Goal: Task Accomplishment & Management: Manage account settings

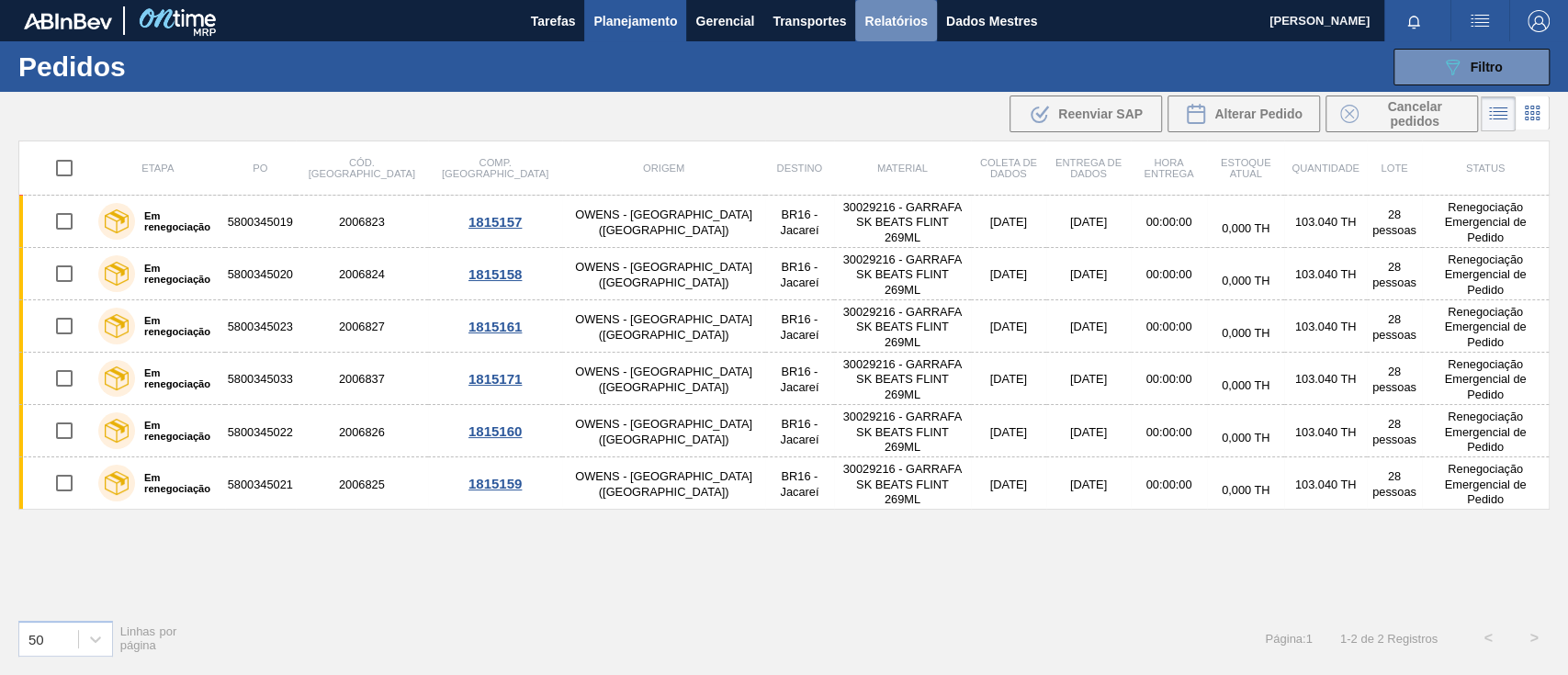
click at [896, 18] on font "Relatórios" at bounding box center [896, 20] width 62 height 15
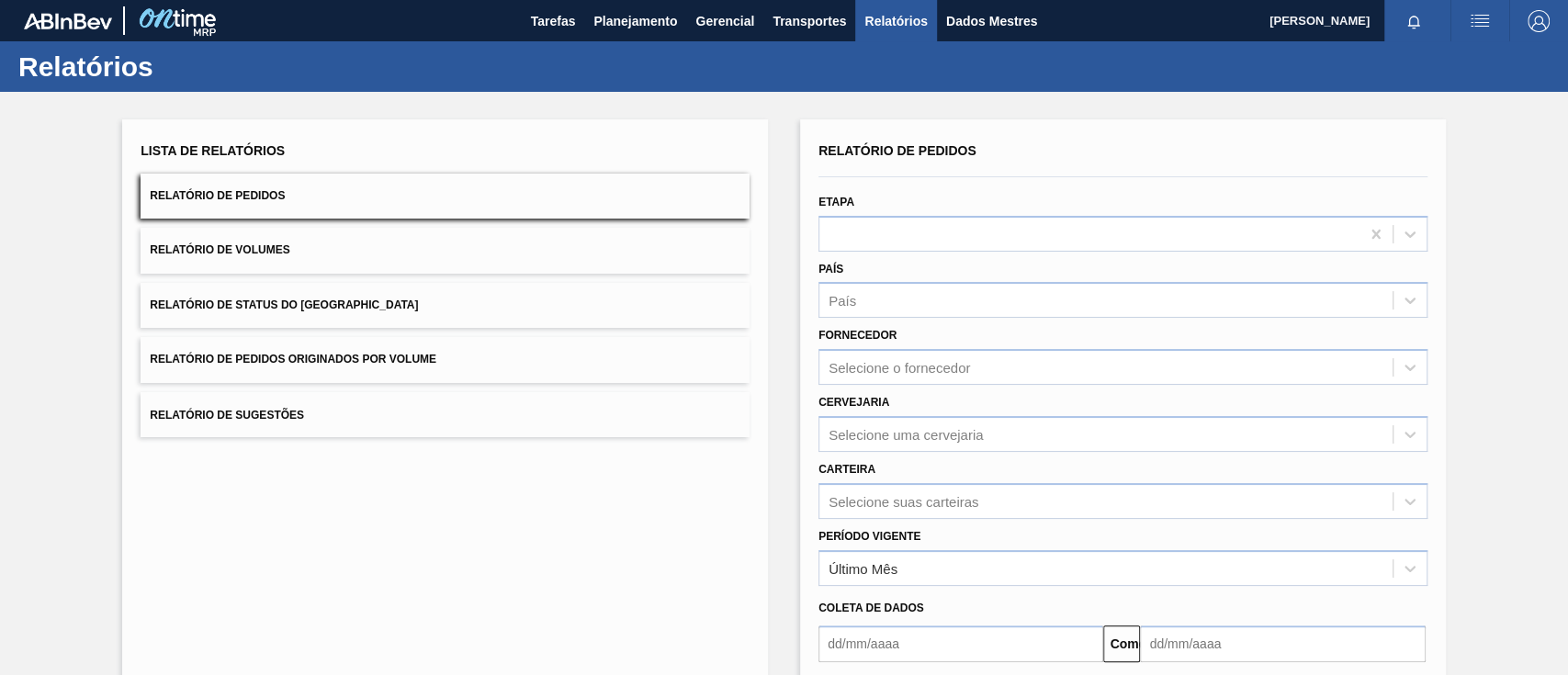
click at [373, 356] on font "Relatório de Pedidos Originados por Volume" at bounding box center [292, 359] width 287 height 13
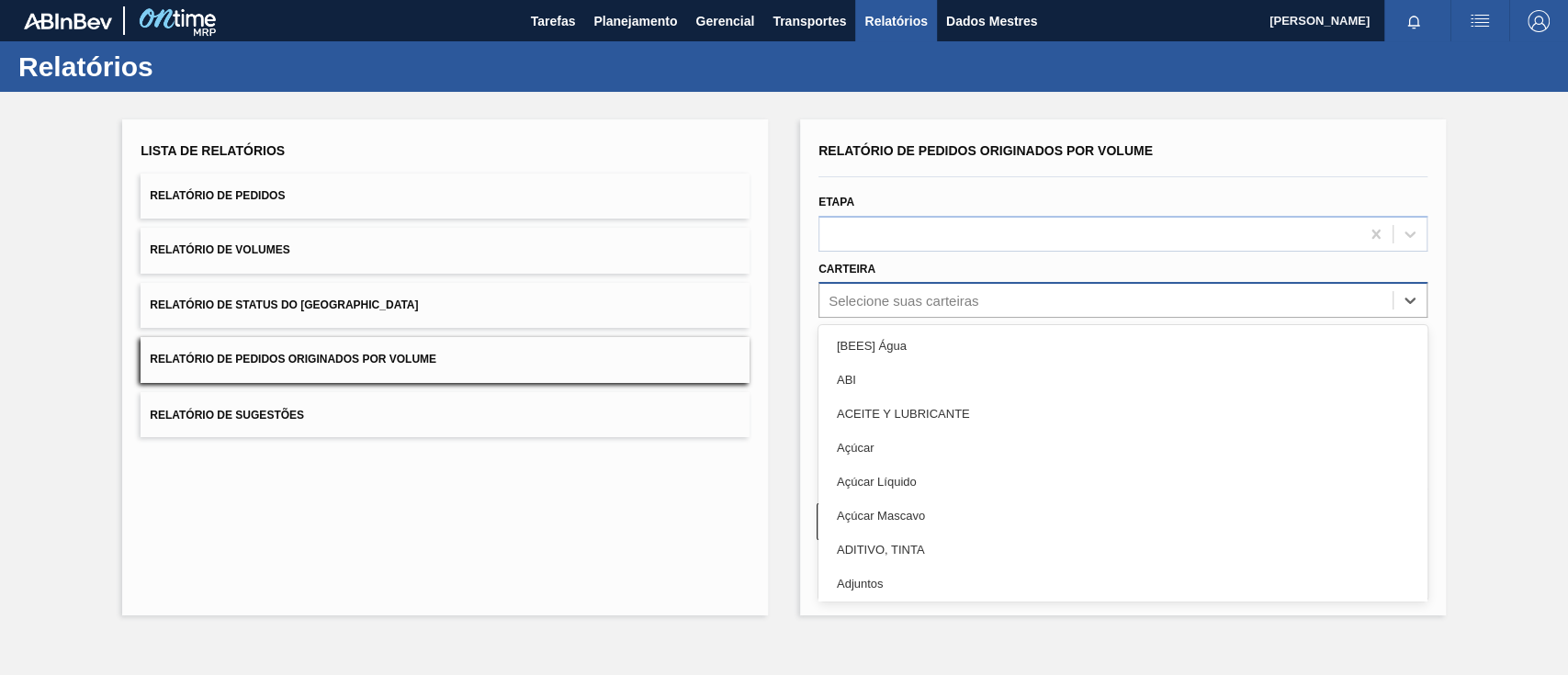
click at [882, 306] on font "Selecione suas carteiras" at bounding box center [903, 301] width 150 height 16
type input "g"
type input "gar"
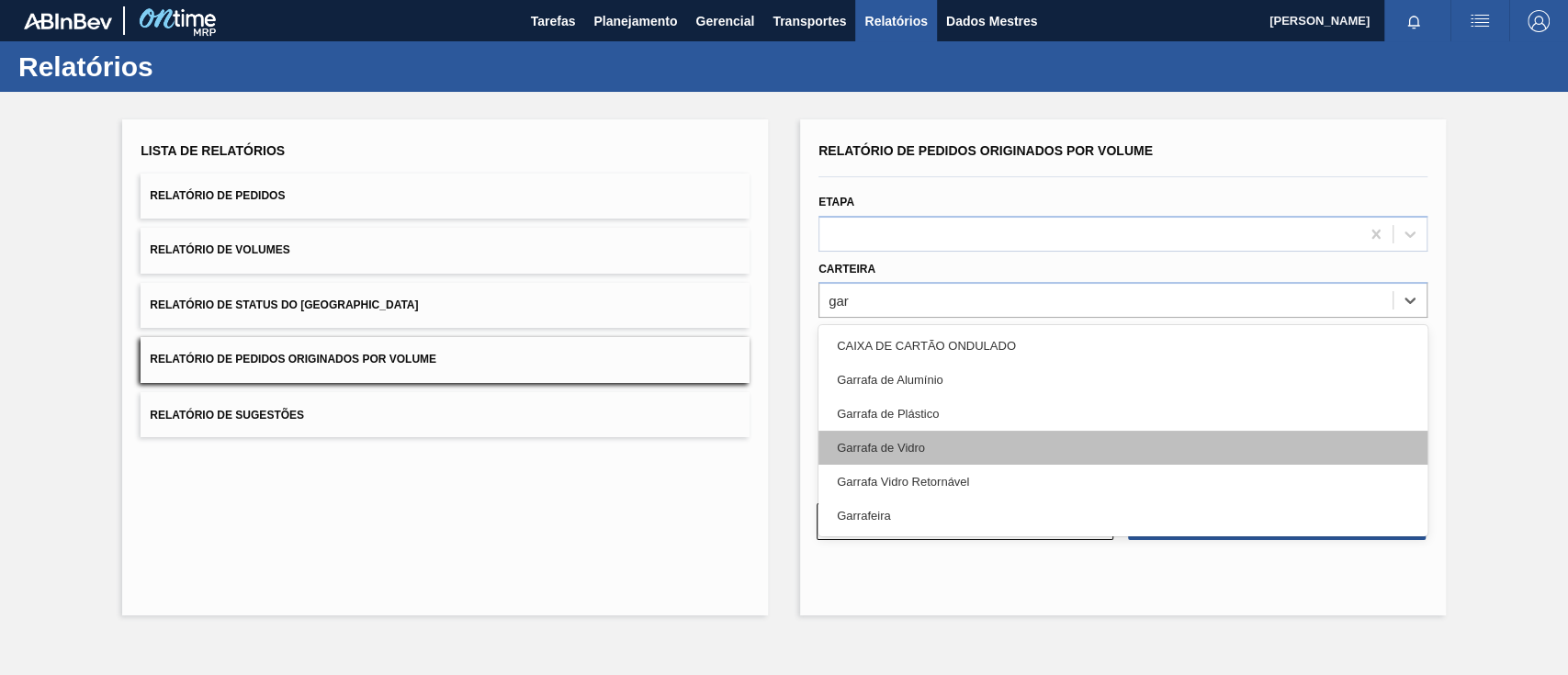
click at [936, 437] on div "Garrafa de Vidro" at bounding box center [1123, 448] width 609 height 34
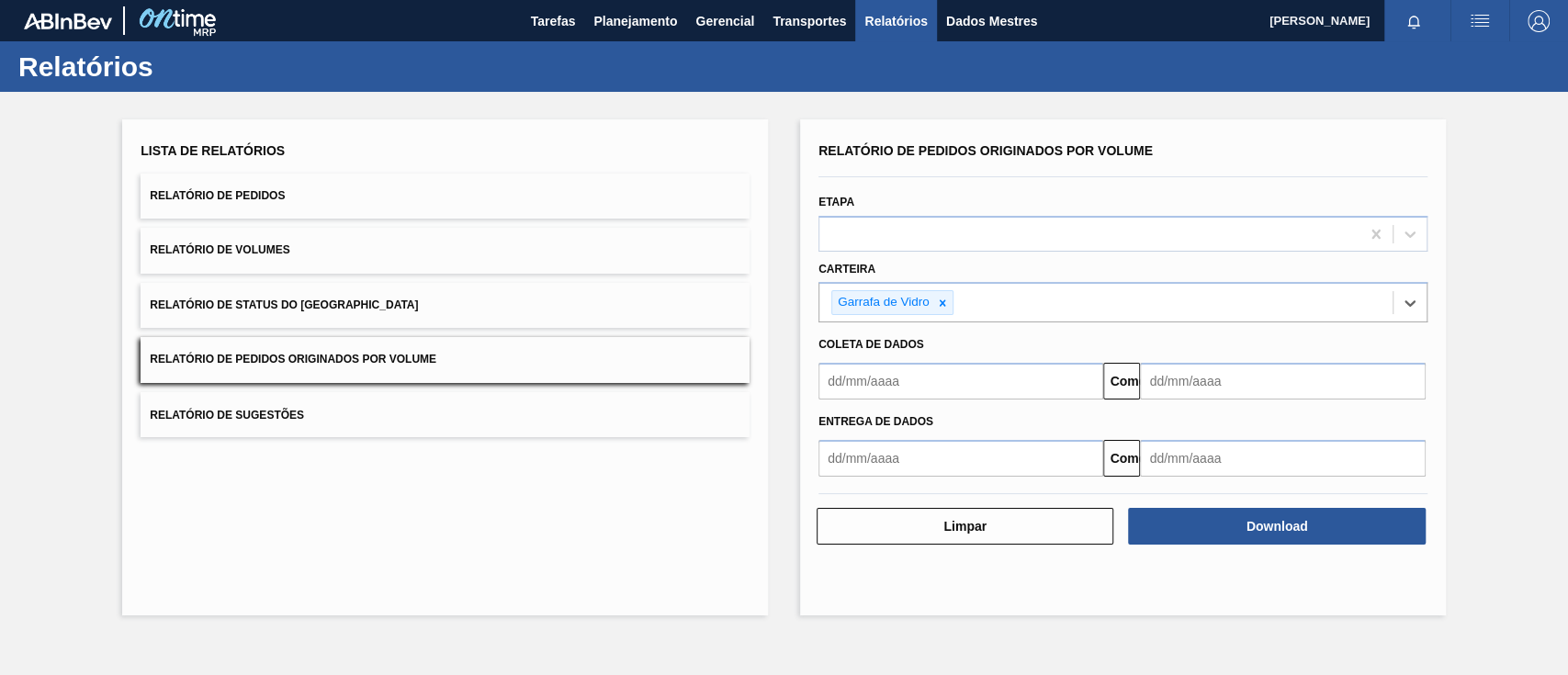
click at [903, 379] on input "text" at bounding box center [961, 382] width 285 height 37
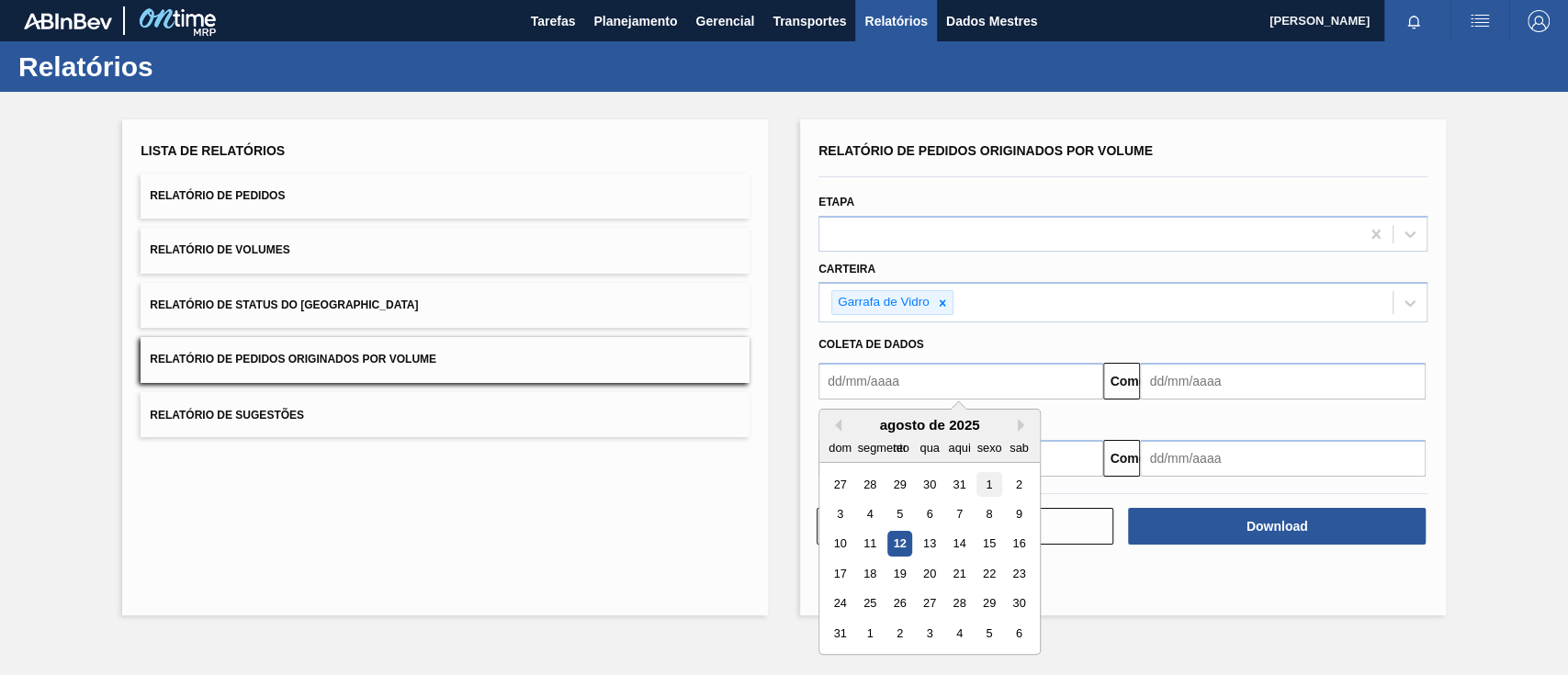
click at [986, 483] on font "1" at bounding box center [989, 485] width 7 height 14
type input "[DATE]"
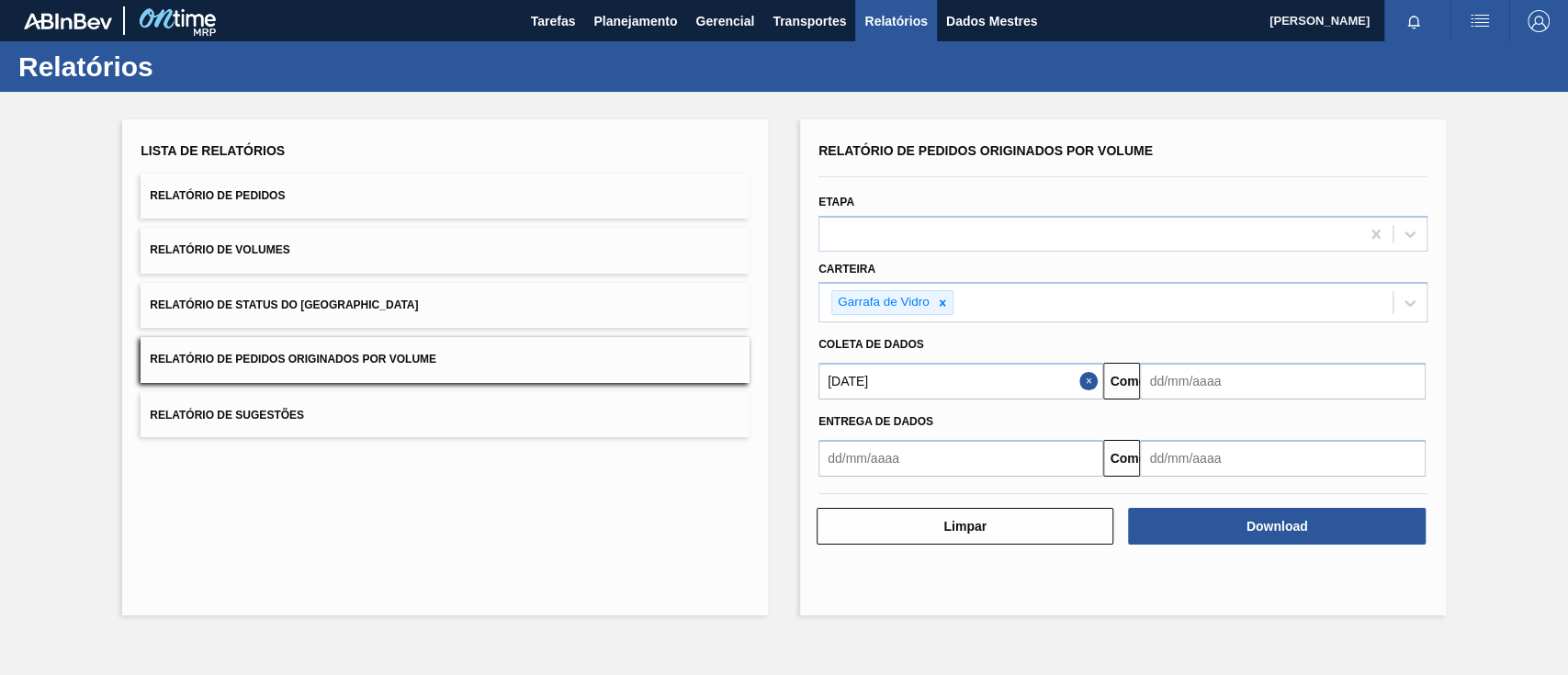
click at [1269, 376] on input "text" at bounding box center [1282, 382] width 285 height 37
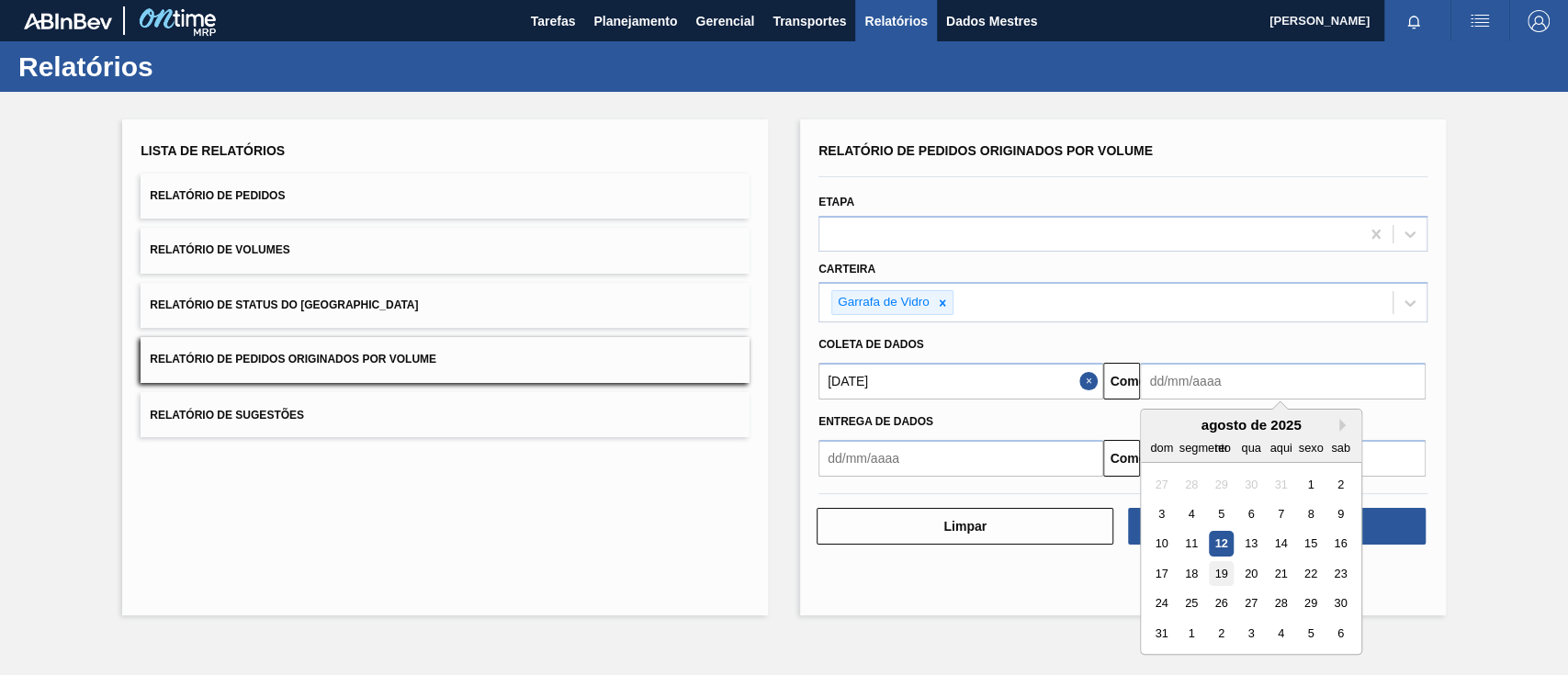
click at [1227, 574] on font "19" at bounding box center [1221, 574] width 13 height 14
type input "[DATE]"
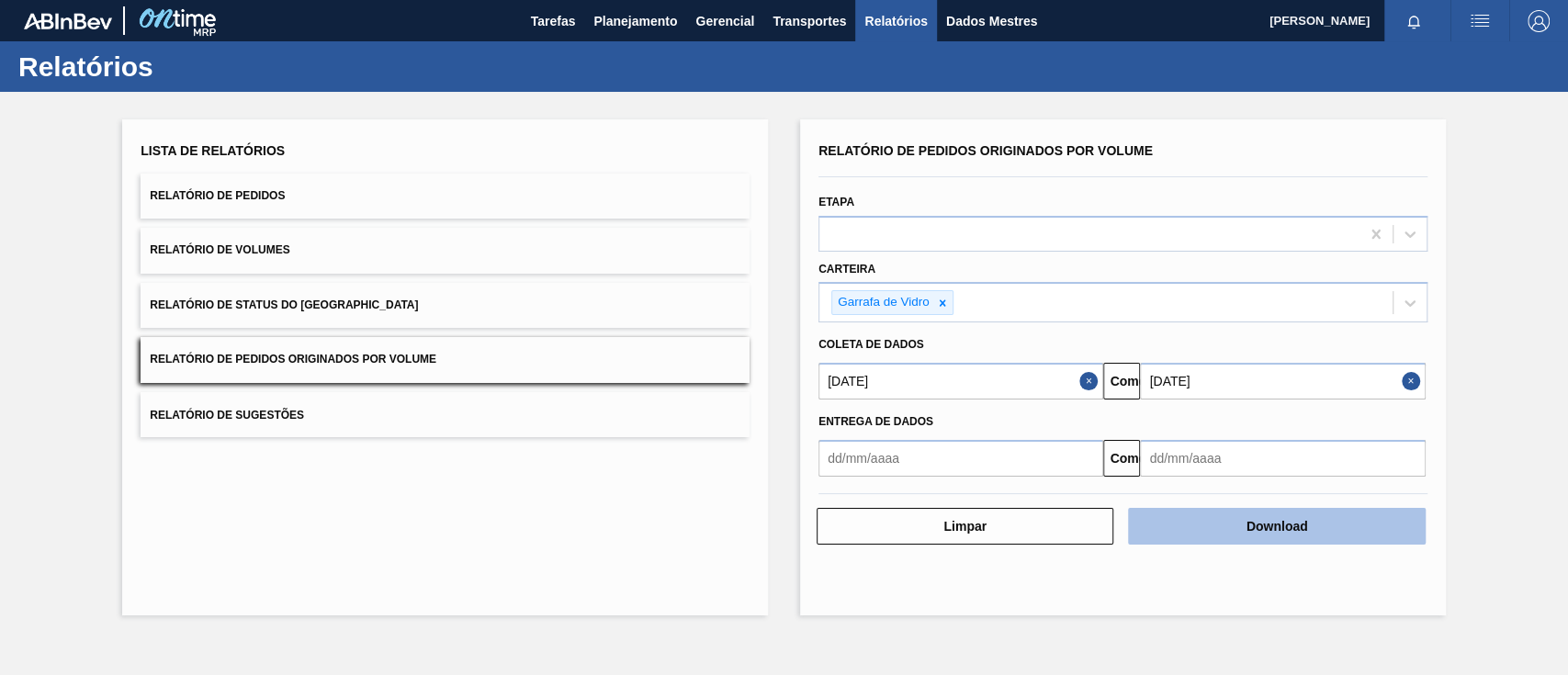
click at [1346, 535] on button "Download" at bounding box center [1276, 526] width 296 height 37
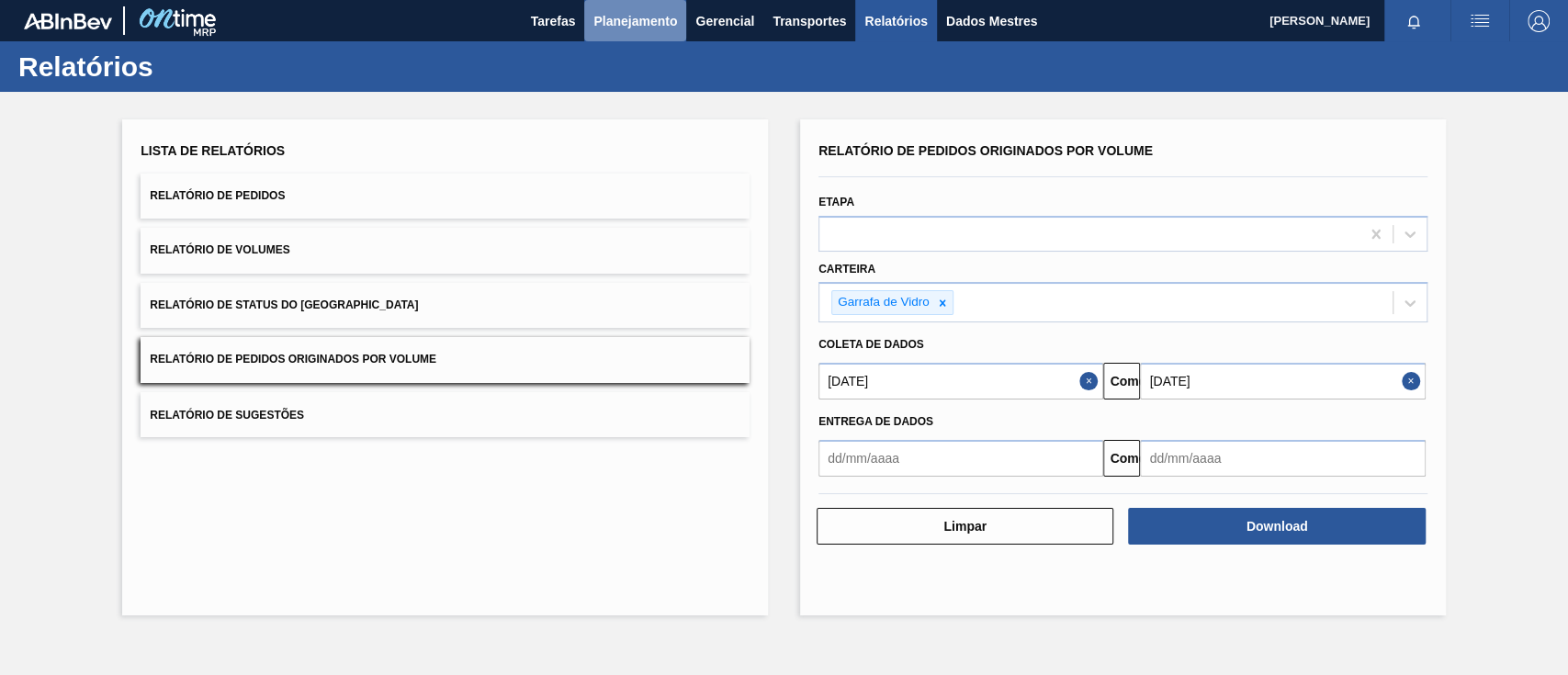
click at [617, 19] on font "Planejamento" at bounding box center [635, 20] width 84 height 15
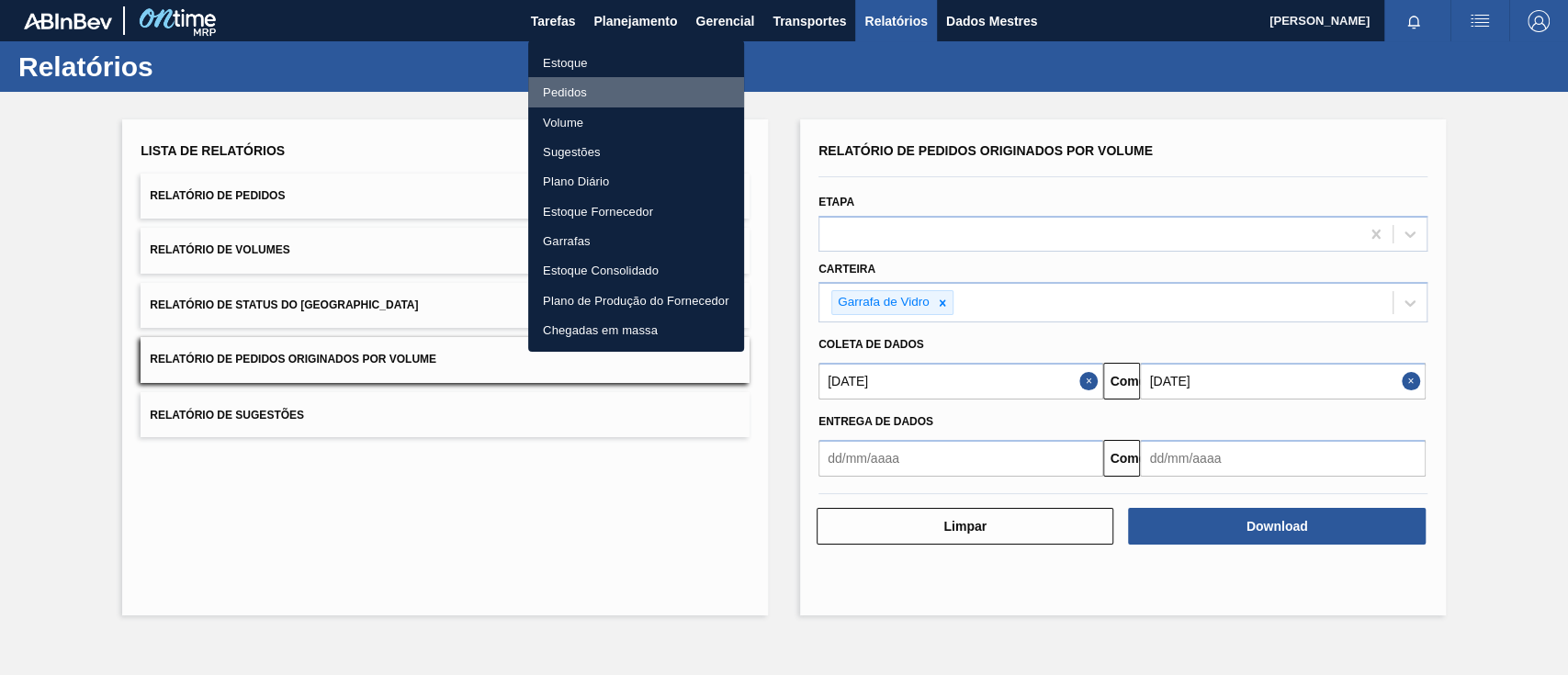
click at [578, 92] on font "Pedidos" at bounding box center [564, 92] width 44 height 14
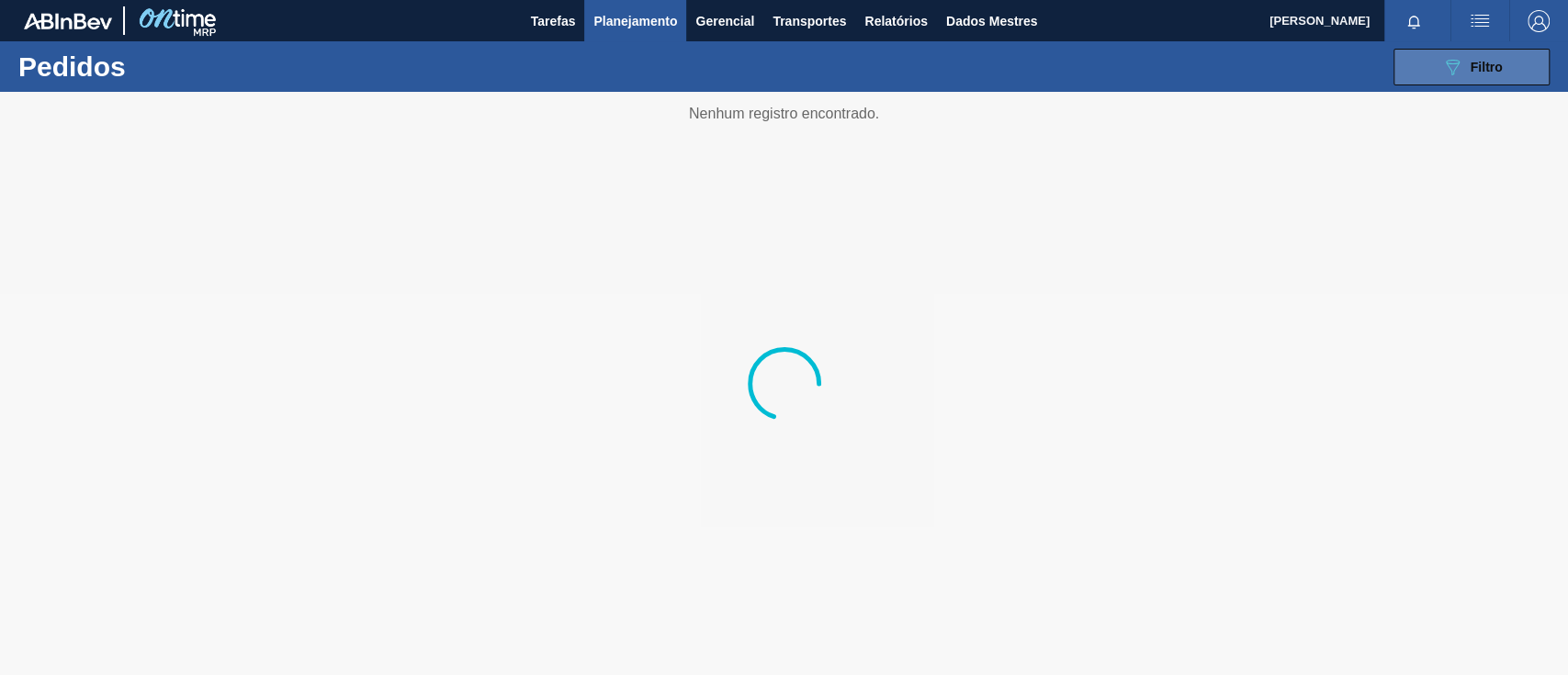
click at [1461, 71] on icon "089F7B8B-B2A5-4AFE-B5C0-19BA573D28AC" at bounding box center [1452, 67] width 22 height 22
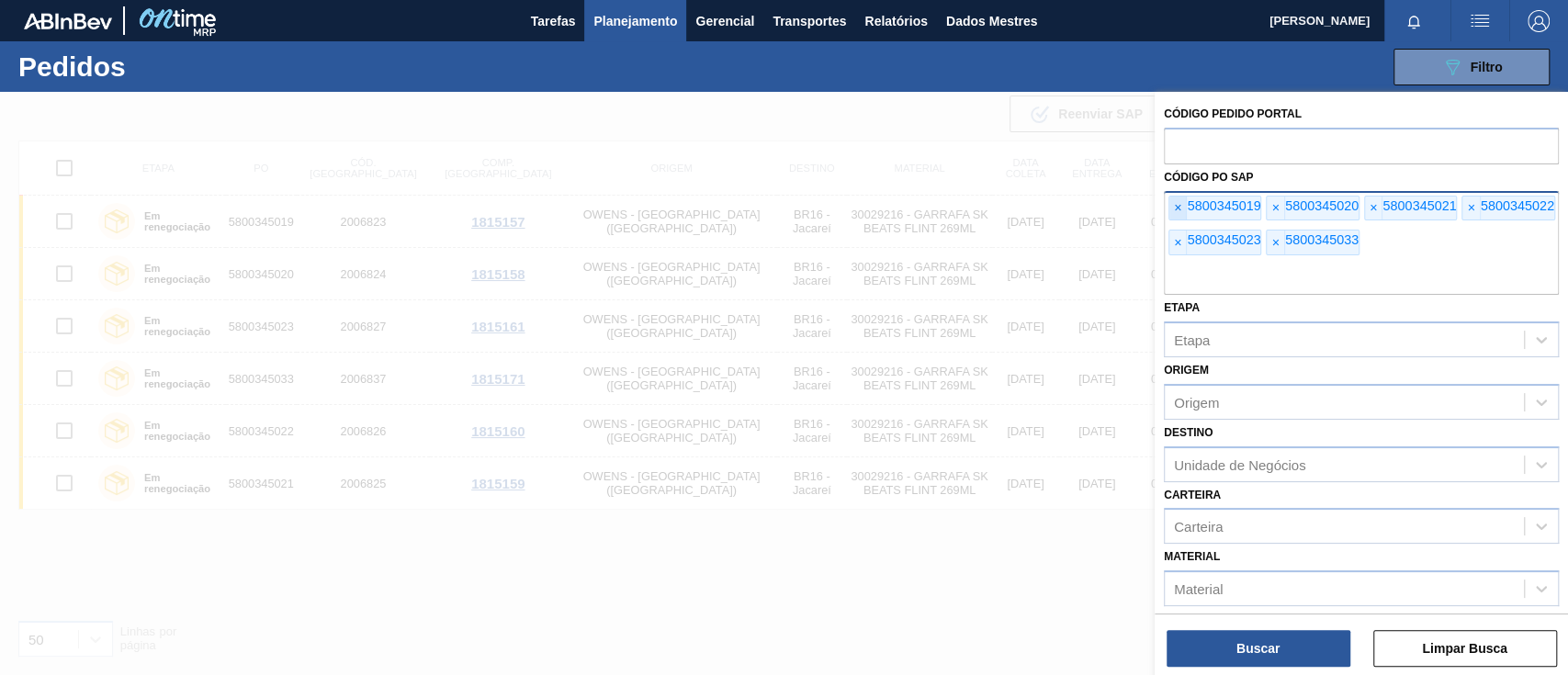
click at [1175, 206] on font "×" at bounding box center [1178, 207] width 8 height 15
click at [1177, 206] on font "×" at bounding box center [1178, 207] width 8 height 15
click at [1178, 206] on font "×" at bounding box center [1178, 207] width 8 height 15
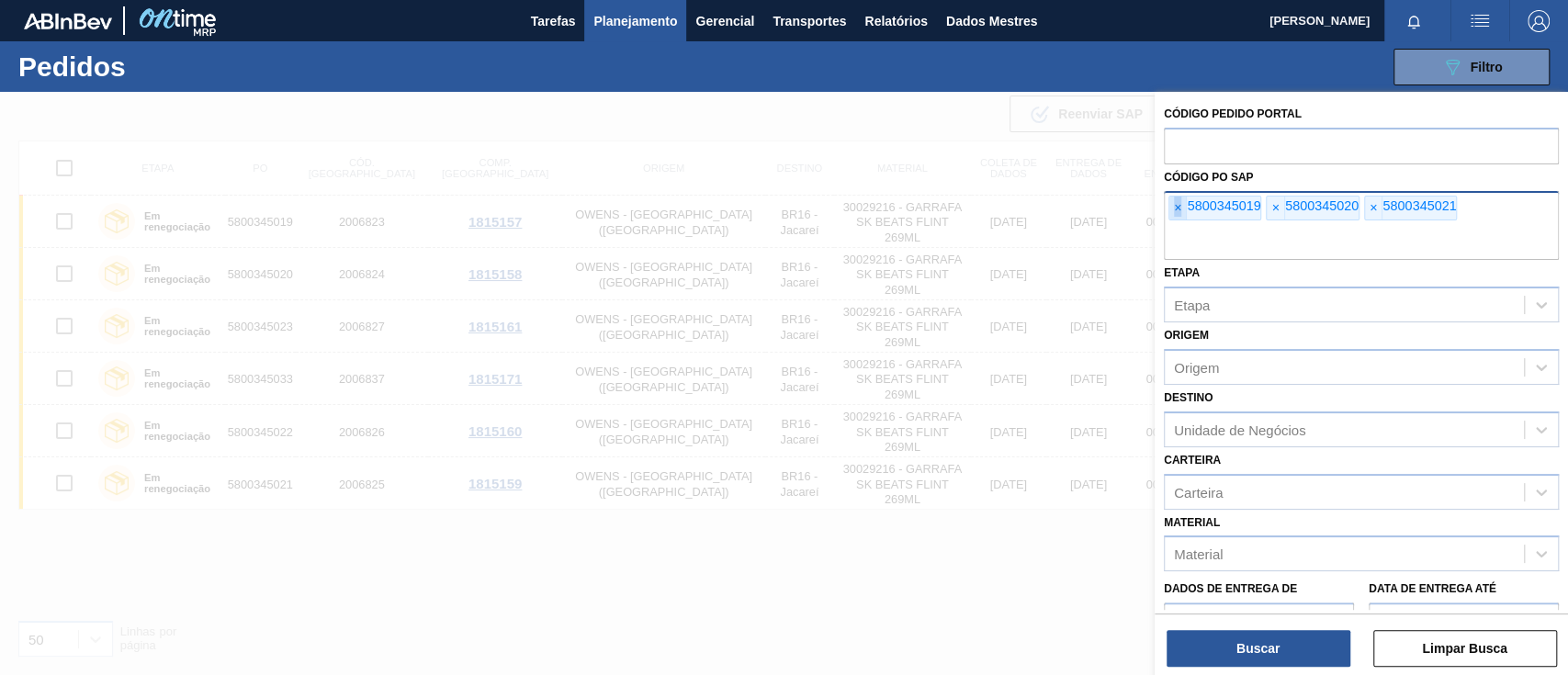
click at [1178, 206] on font "×" at bounding box center [1178, 207] width 8 height 15
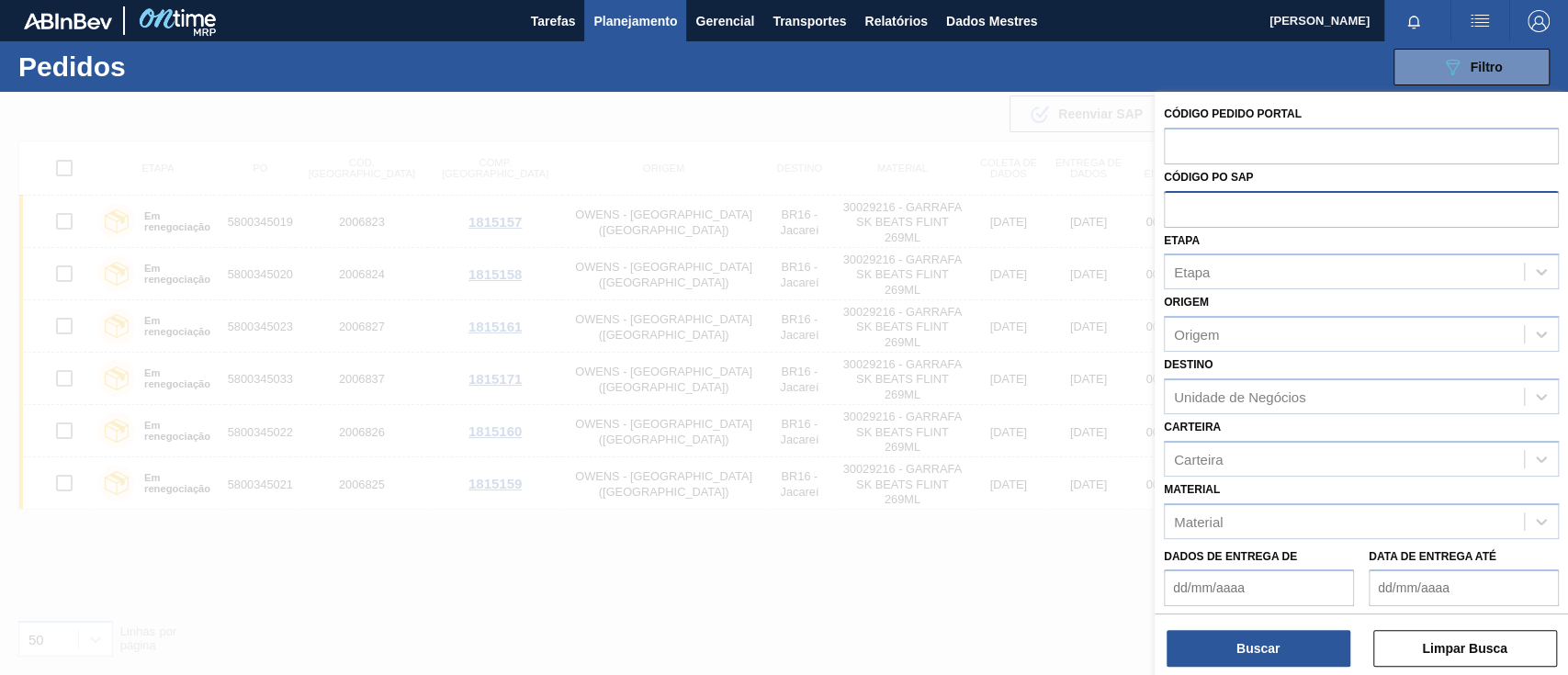
paste input "text"
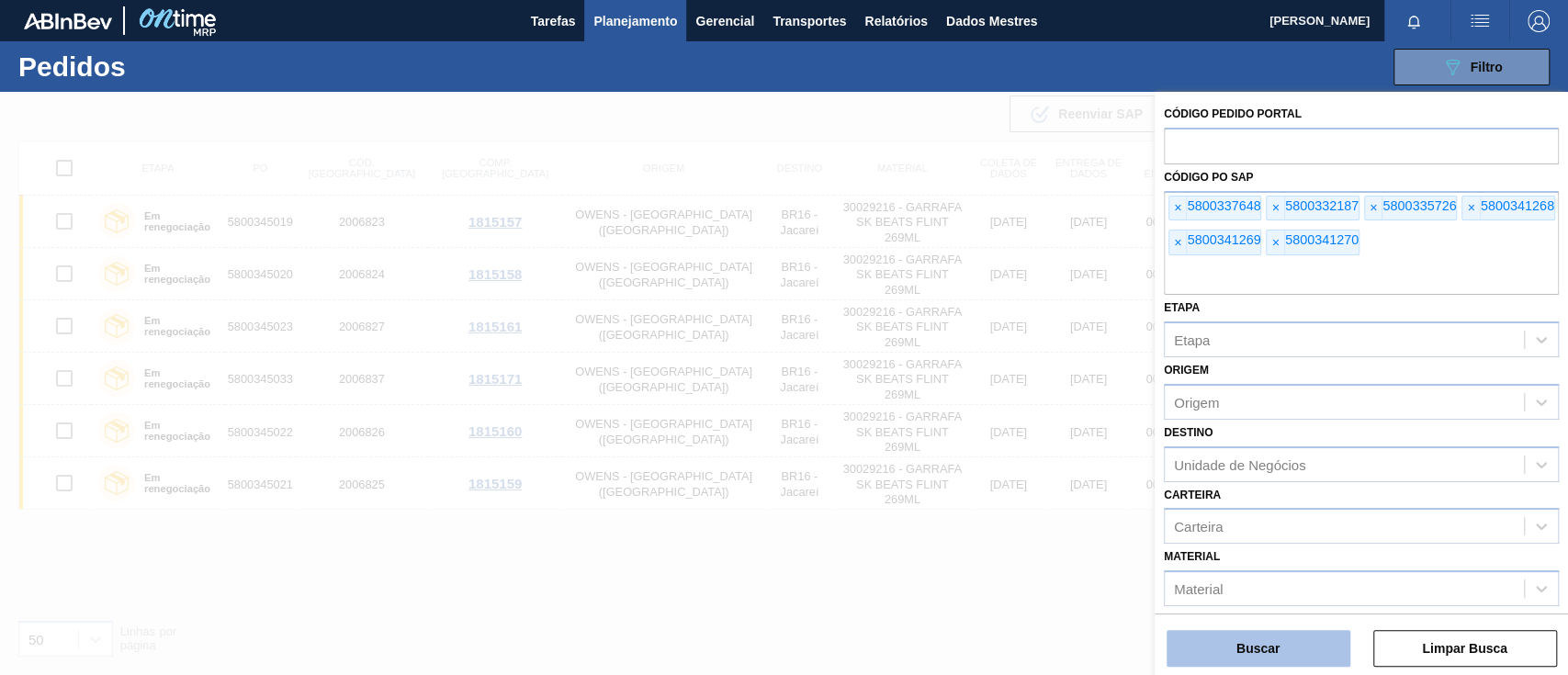
click at [1262, 657] on button "Buscar" at bounding box center [1258, 649] width 184 height 37
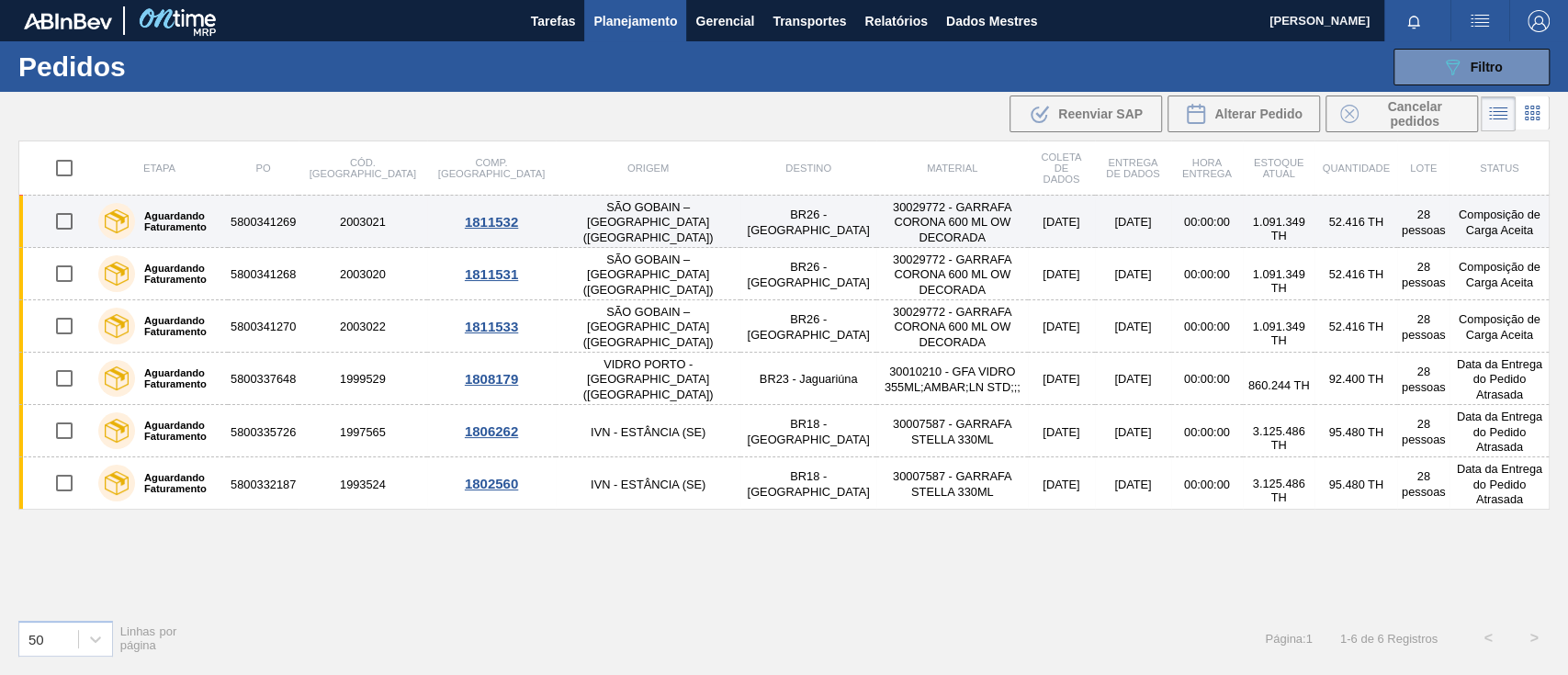
click at [296, 228] on font "5800341269" at bounding box center [262, 221] width 65 height 14
click at [465, 223] on font "1811532" at bounding box center [492, 221] width 53 height 16
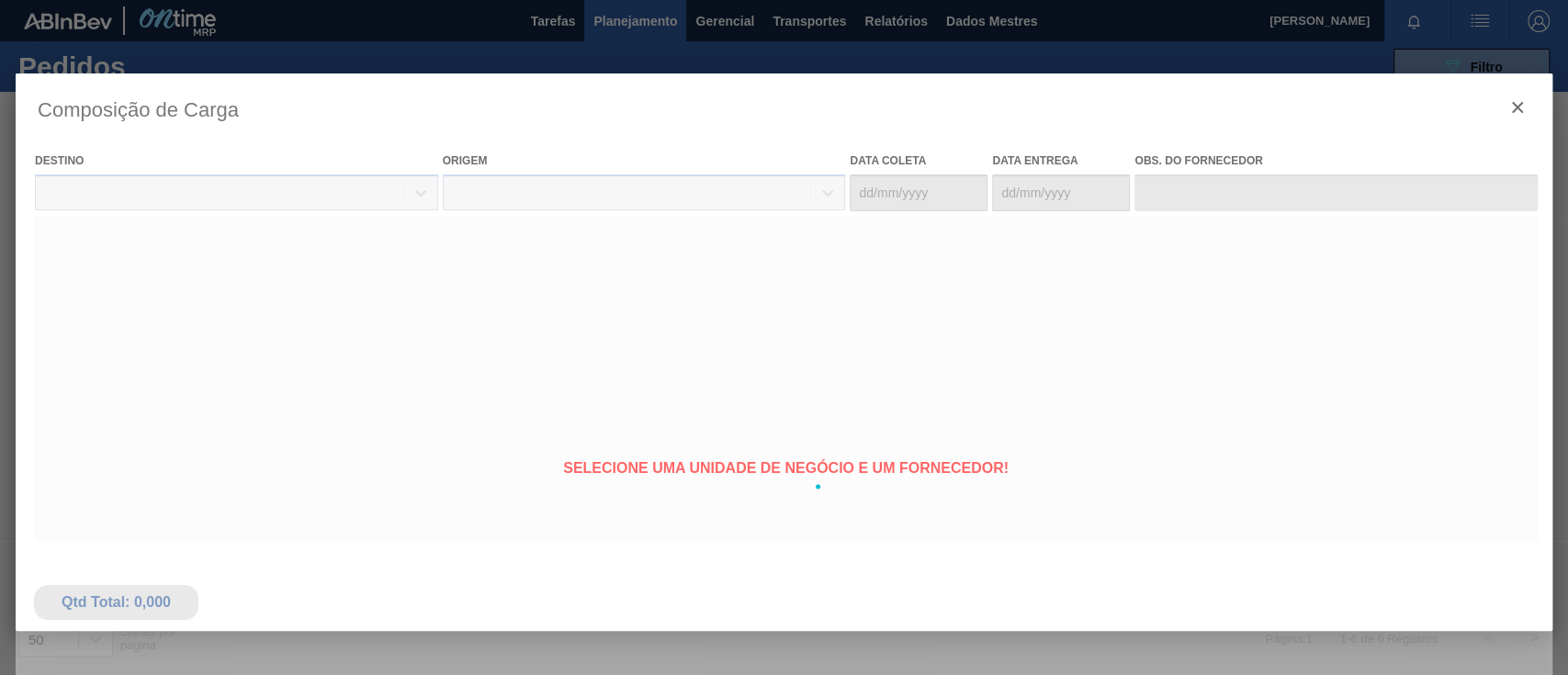
type coleta "[DATE]"
type entrega "[DATE]"
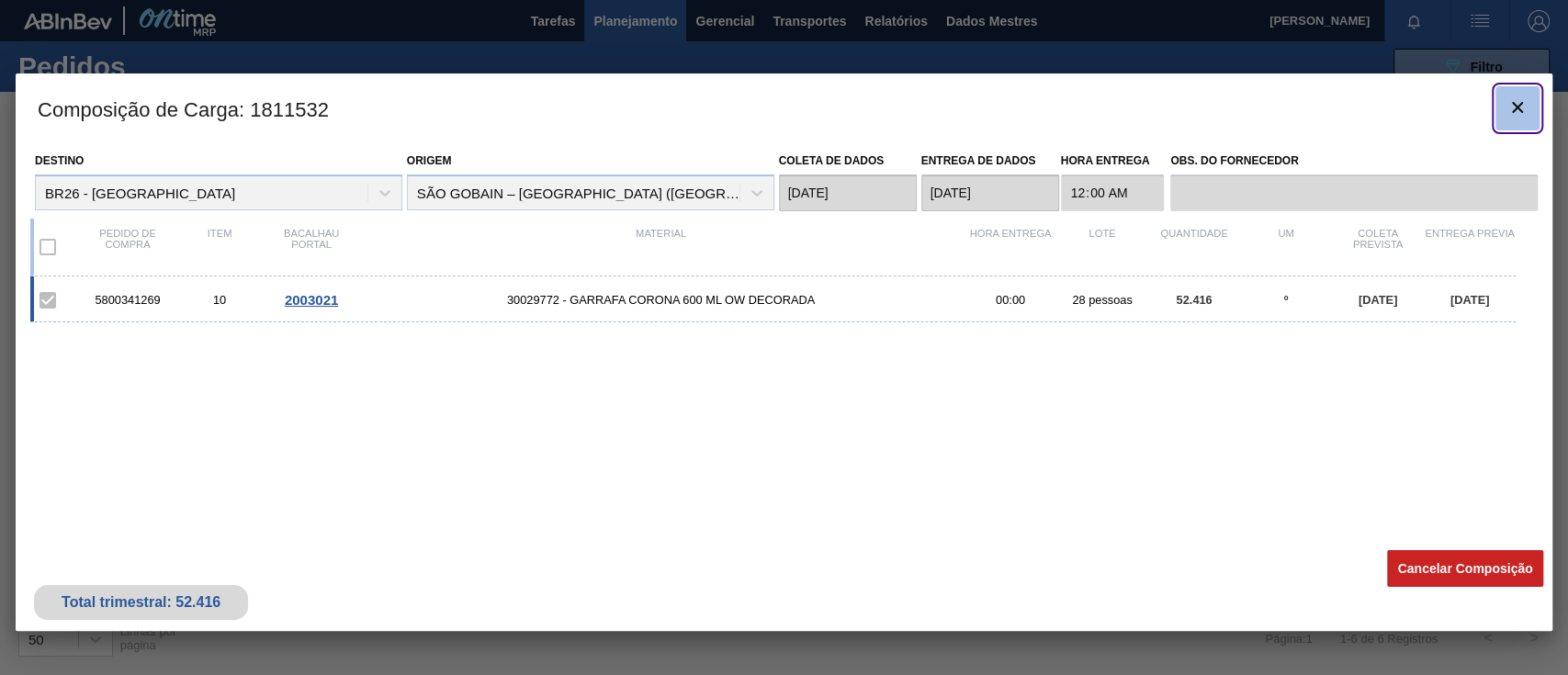
click at [1535, 107] on button "botão de ícone" at bounding box center [1517, 108] width 44 height 44
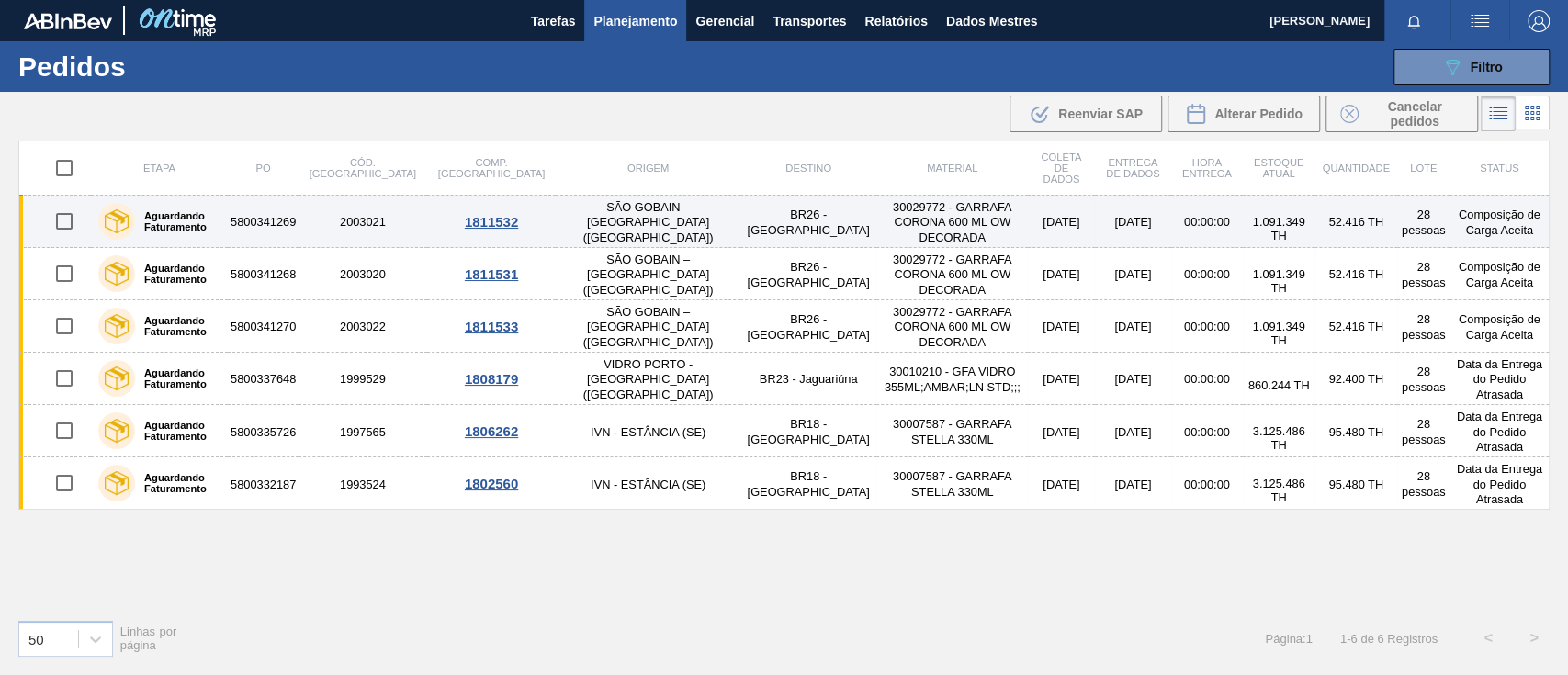
click at [276, 228] on td "5800341269" at bounding box center [263, 221] width 71 height 52
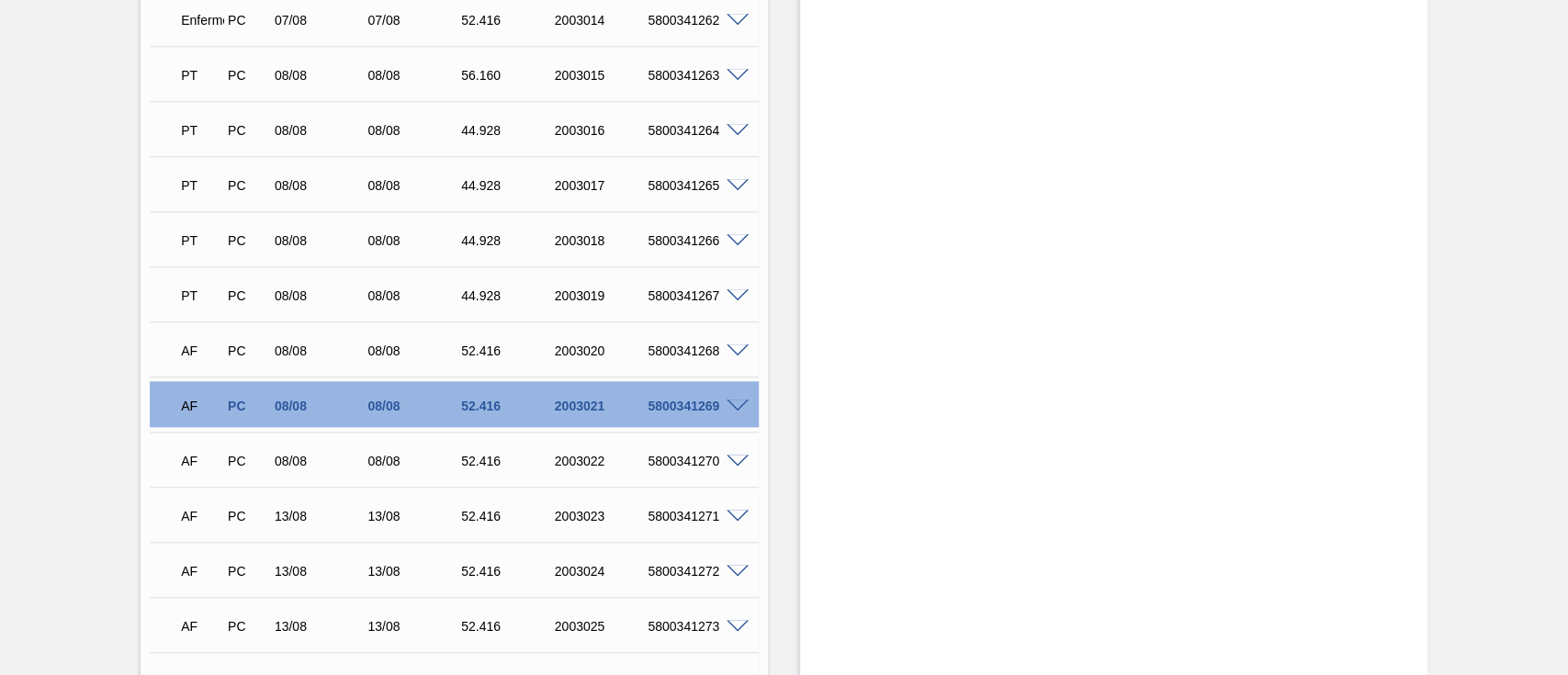
scroll to position [1346, 0]
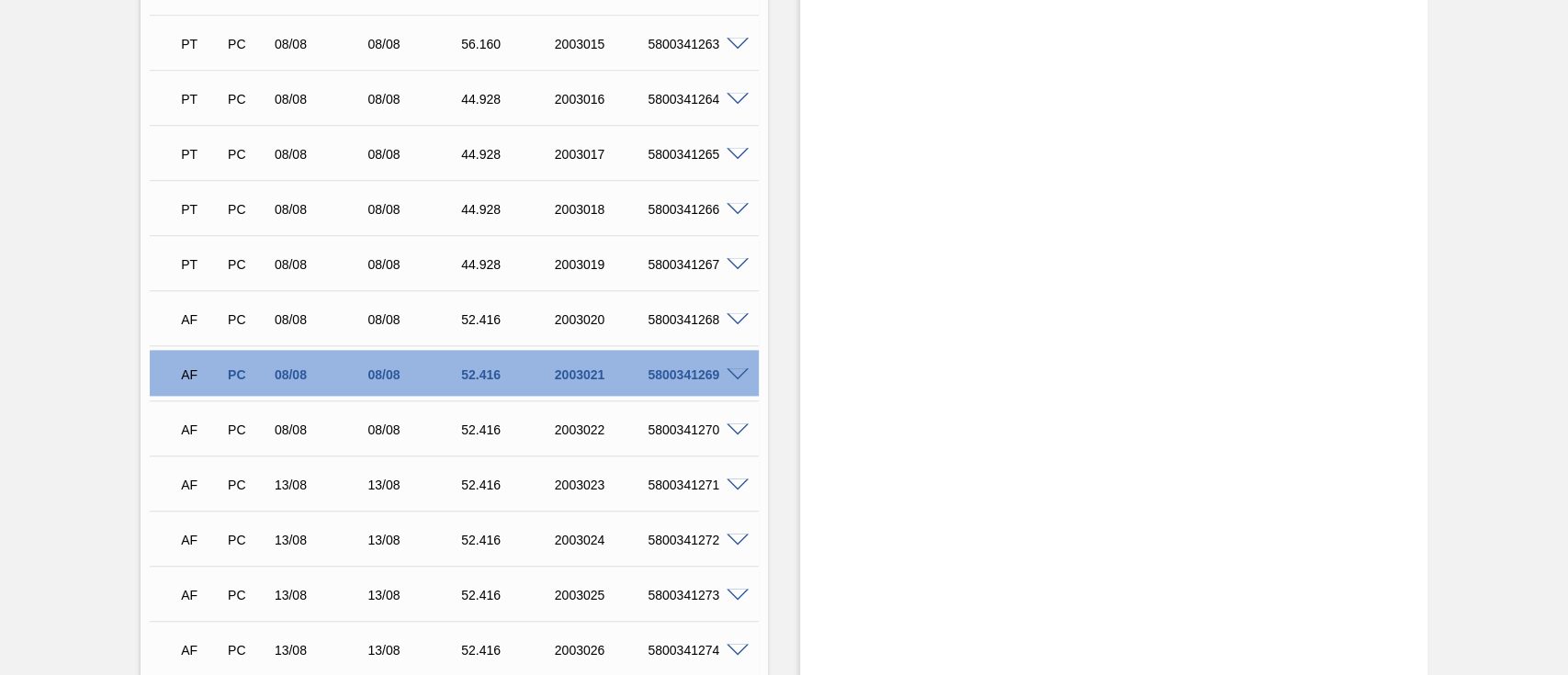
click at [733, 375] on span at bounding box center [737, 375] width 22 height 14
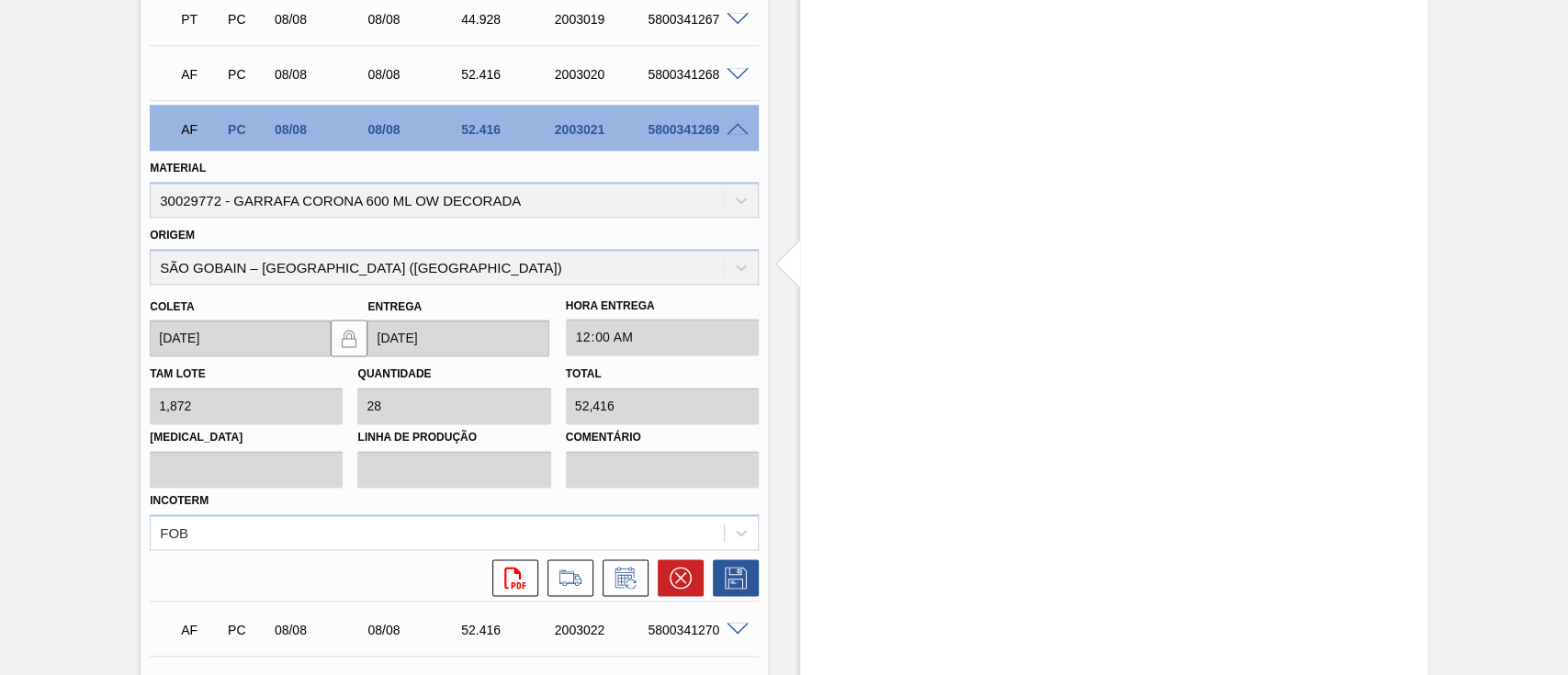
scroll to position [1714, 0]
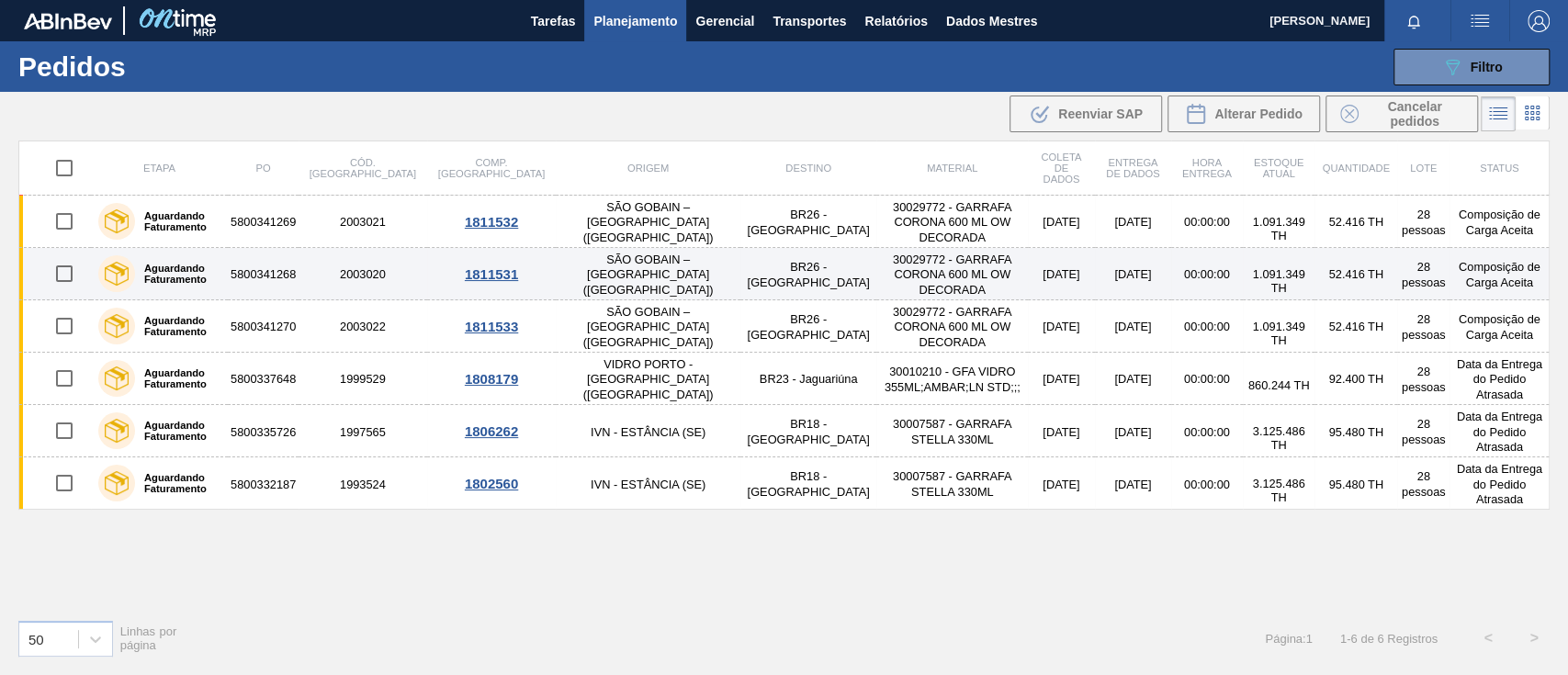
click at [267, 275] on font "5800341268" at bounding box center [262, 274] width 65 height 14
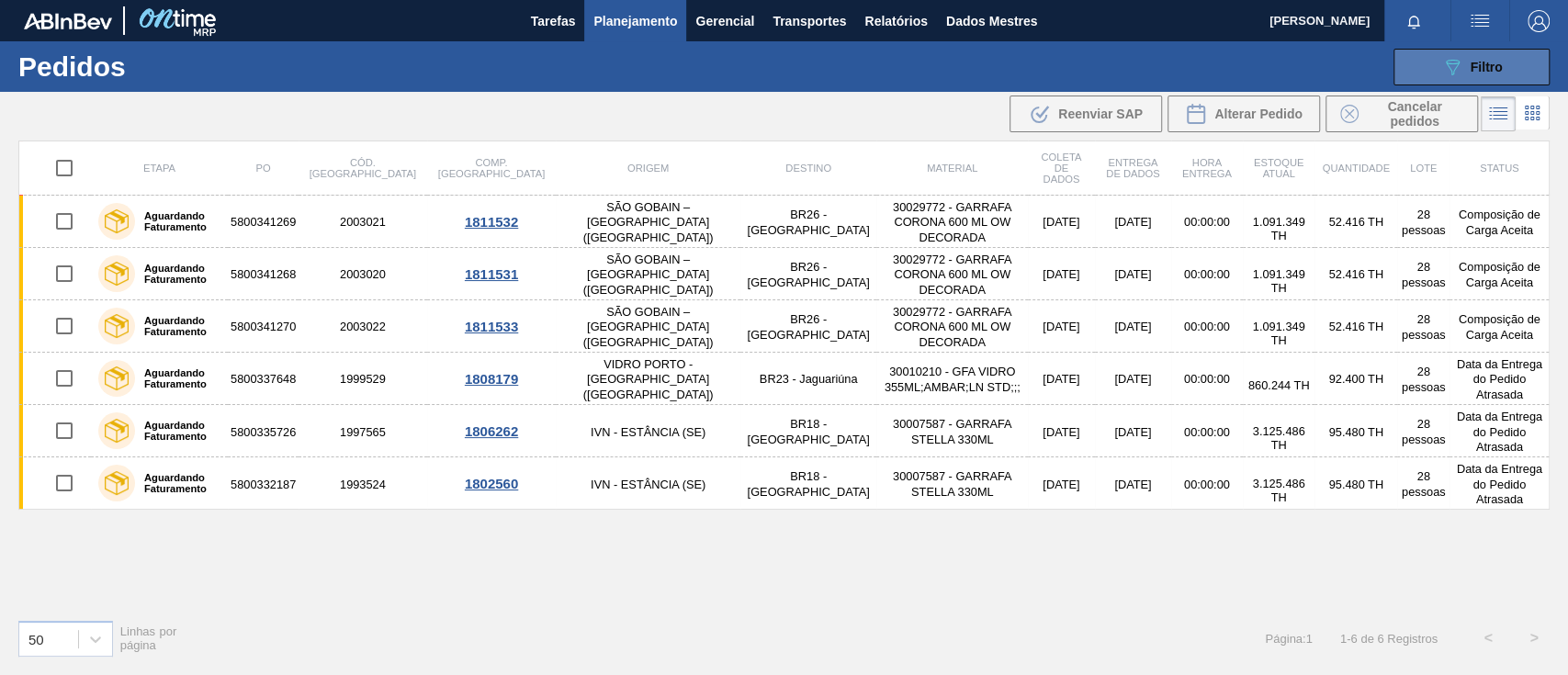
click at [1449, 66] on icon "089F7B8B-B2A5-4AFE-B5C0-19BA573D28AC" at bounding box center [1452, 67] width 22 height 22
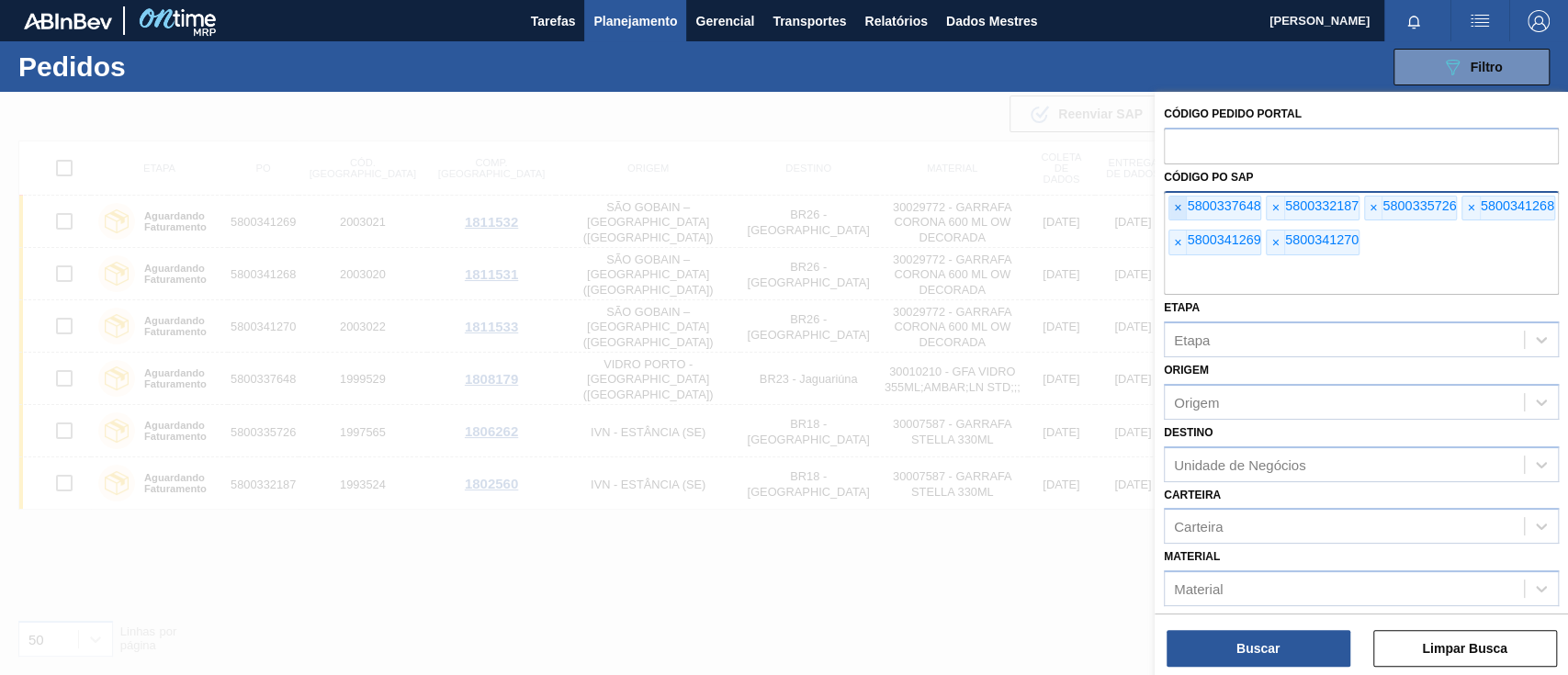
click at [1183, 210] on span "×" at bounding box center [1178, 208] width 17 height 24
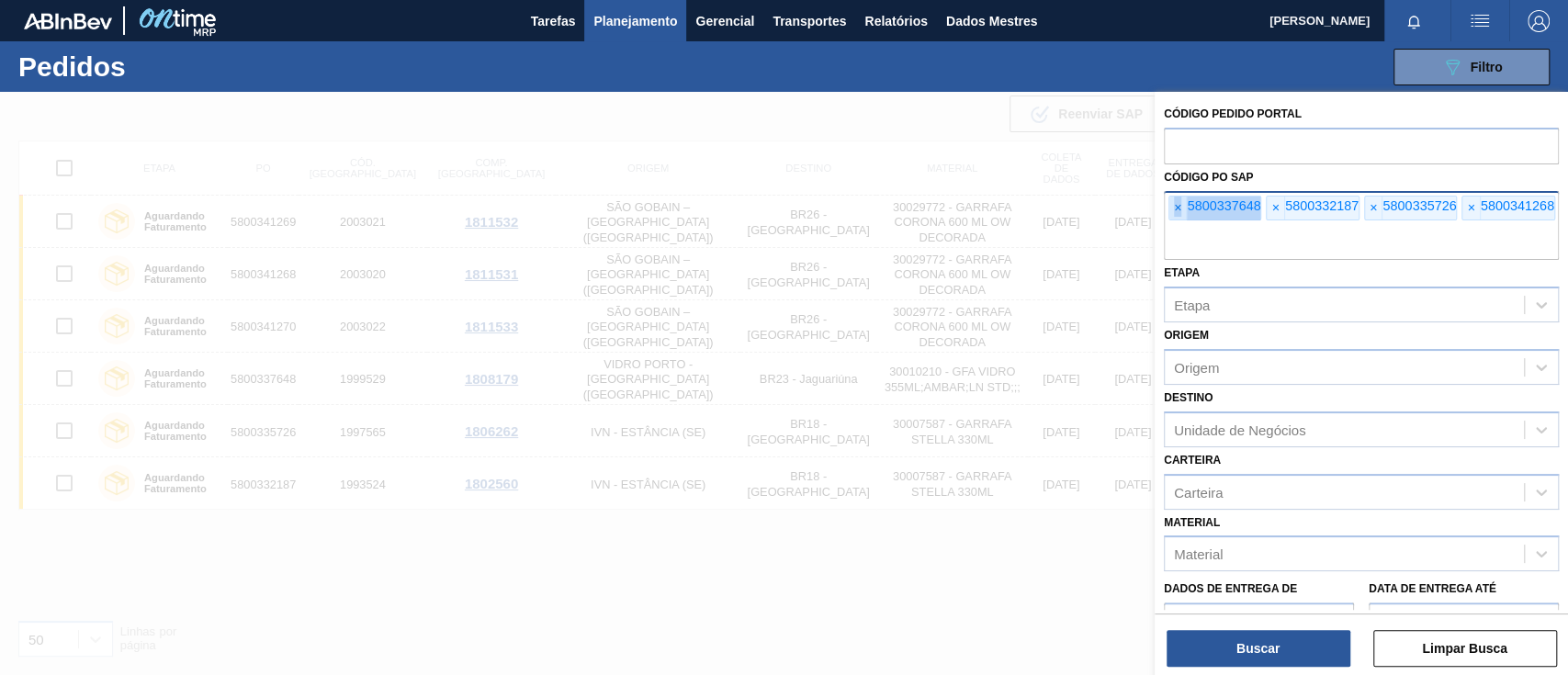
click at [1183, 210] on span "×" at bounding box center [1178, 208] width 17 height 24
click at [1182, 210] on span "×" at bounding box center [1178, 208] width 17 height 24
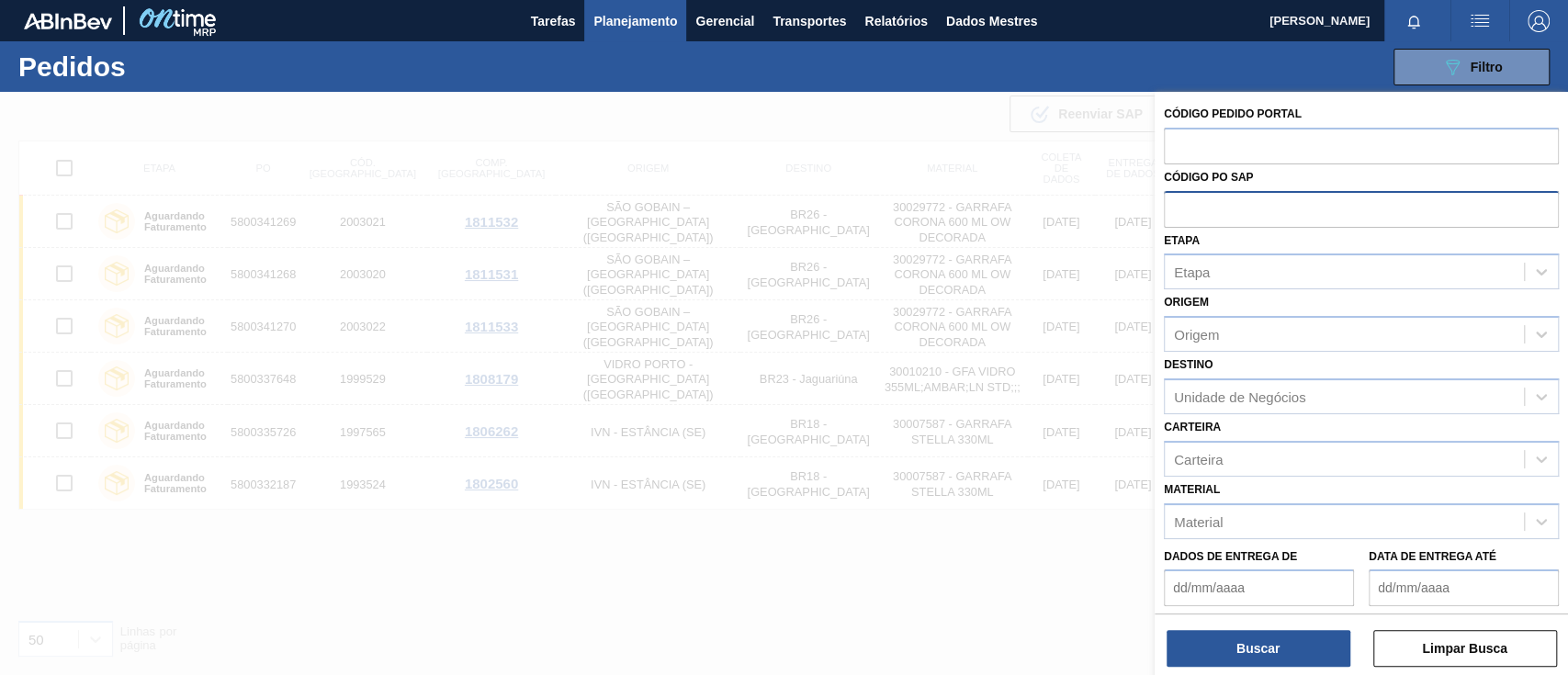
paste input "text"
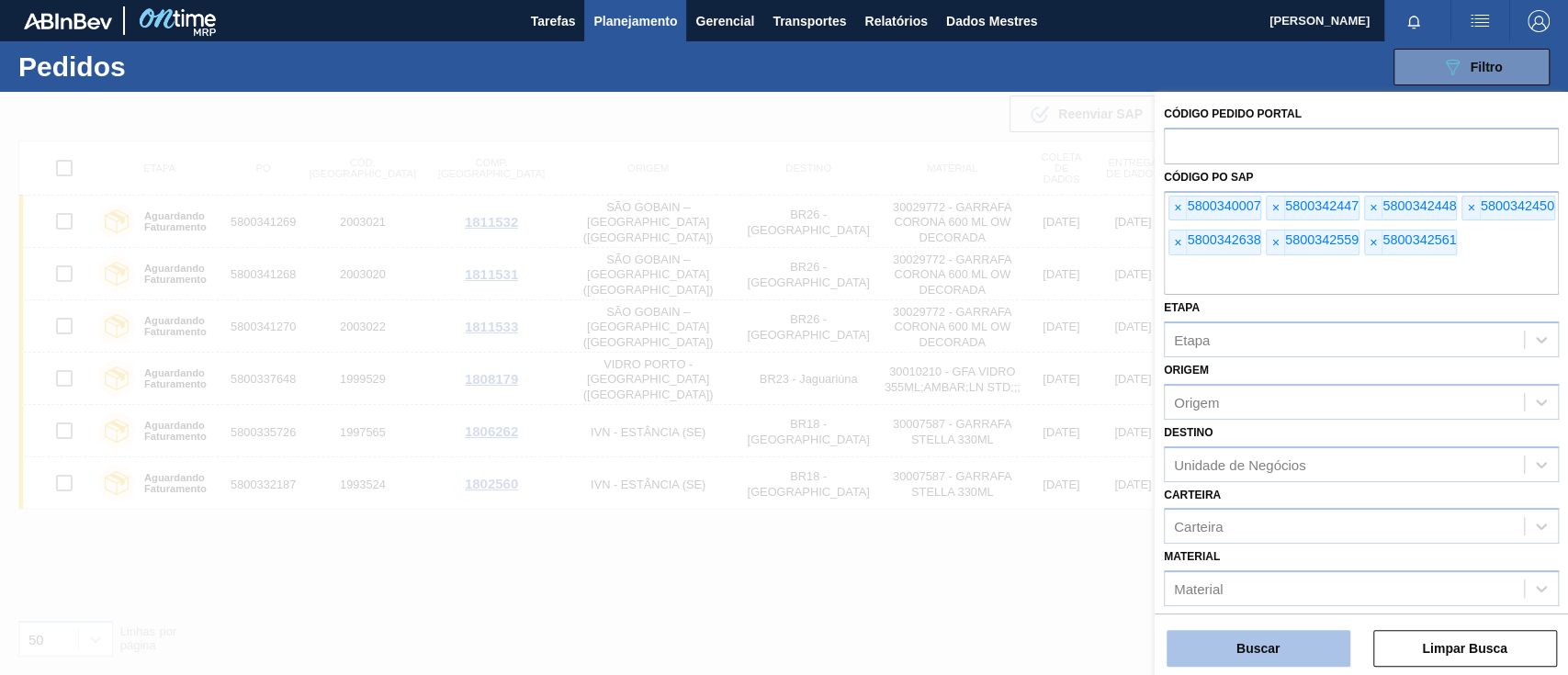
click at [1303, 639] on button "Buscar" at bounding box center [1258, 649] width 184 height 37
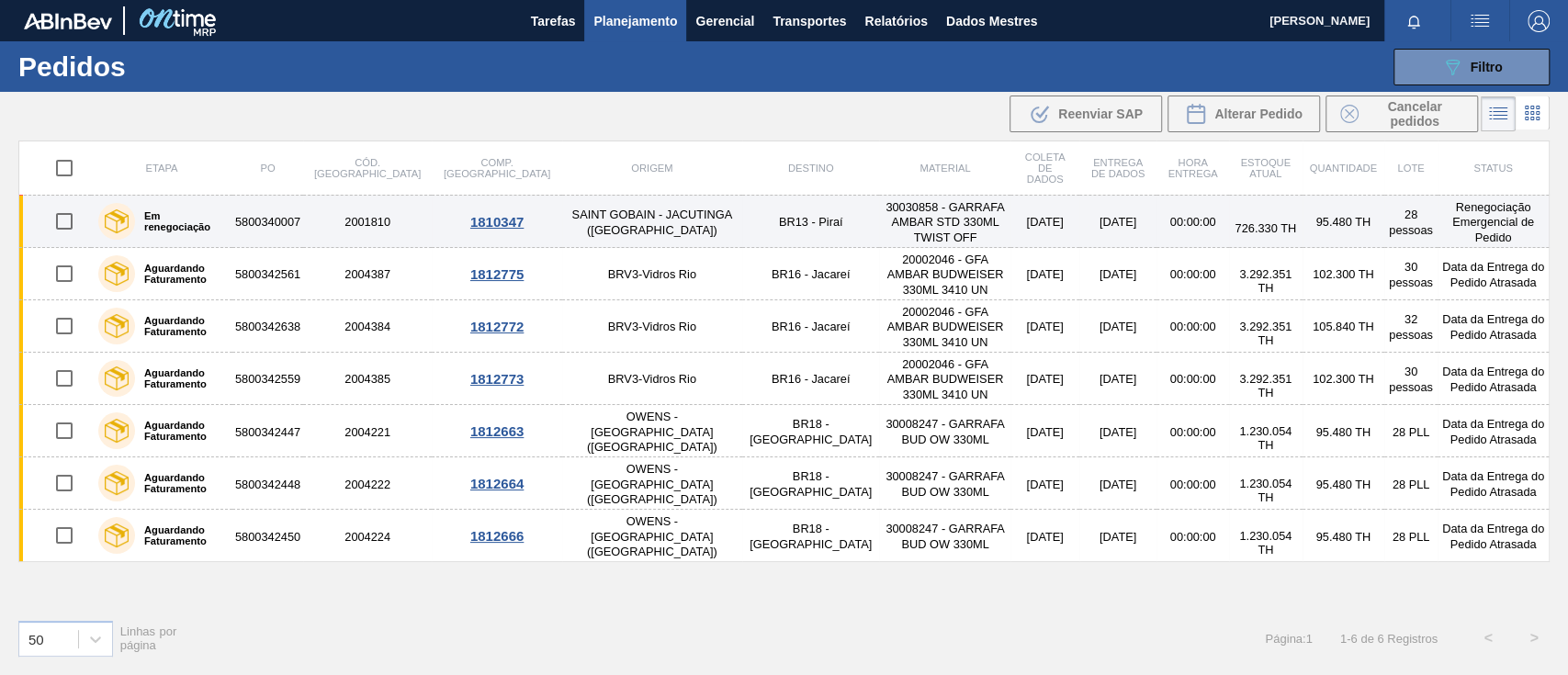
click at [283, 219] on font "5800340007" at bounding box center [267, 221] width 65 height 14
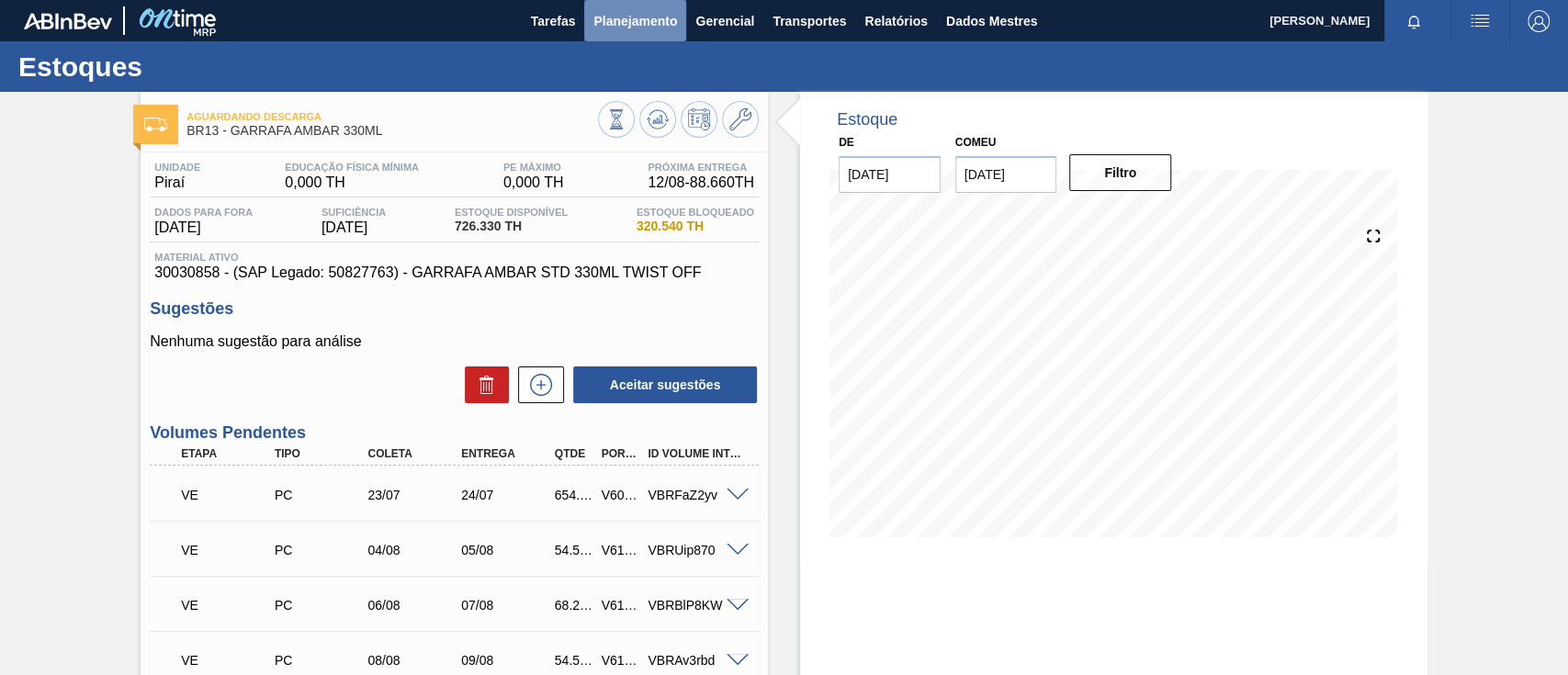
click at [608, 18] on font "Planejamento" at bounding box center [635, 20] width 84 height 15
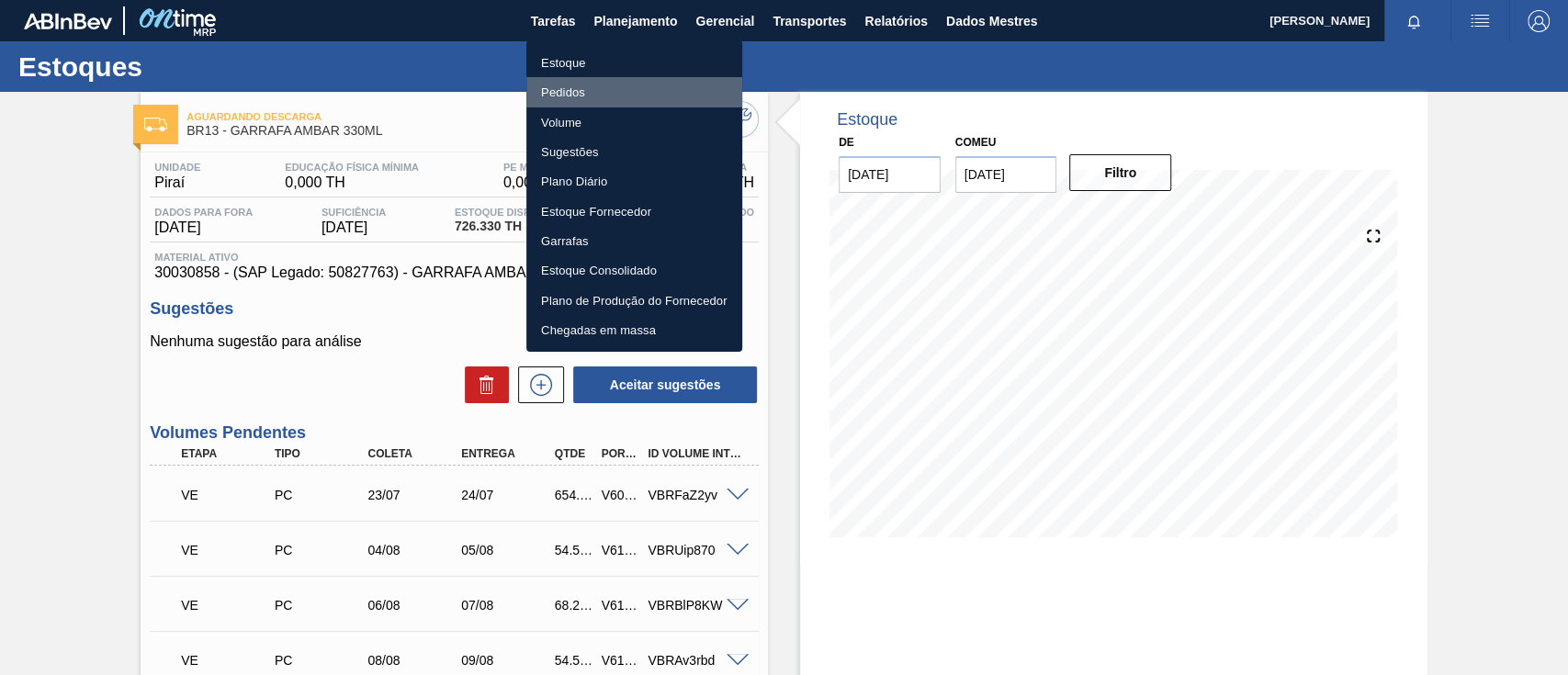
click at [597, 90] on li "Pedidos" at bounding box center [634, 91] width 216 height 29
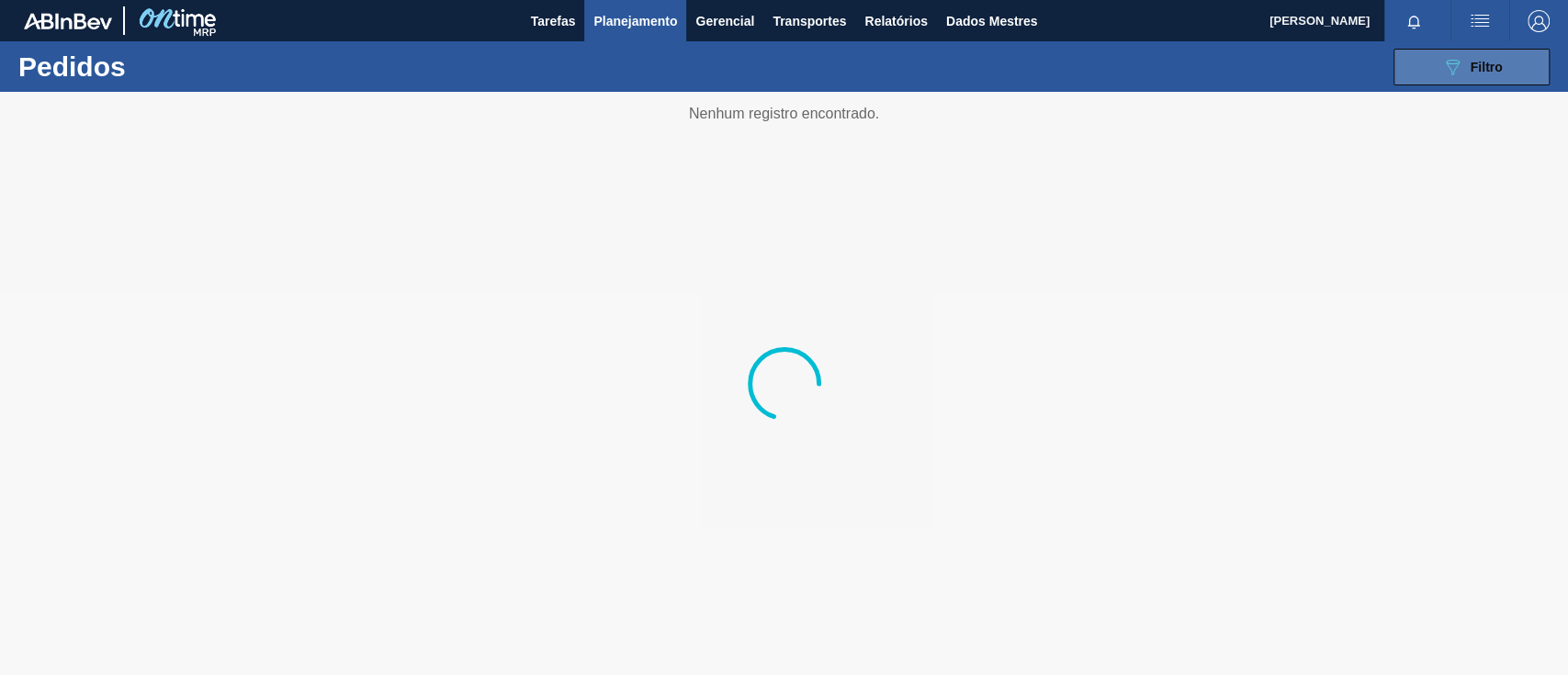
click at [1514, 76] on button "089F7B8B-B2A5-4AFE-B5C0-19BA573D28AC Filtro" at bounding box center [1472, 67] width 156 height 37
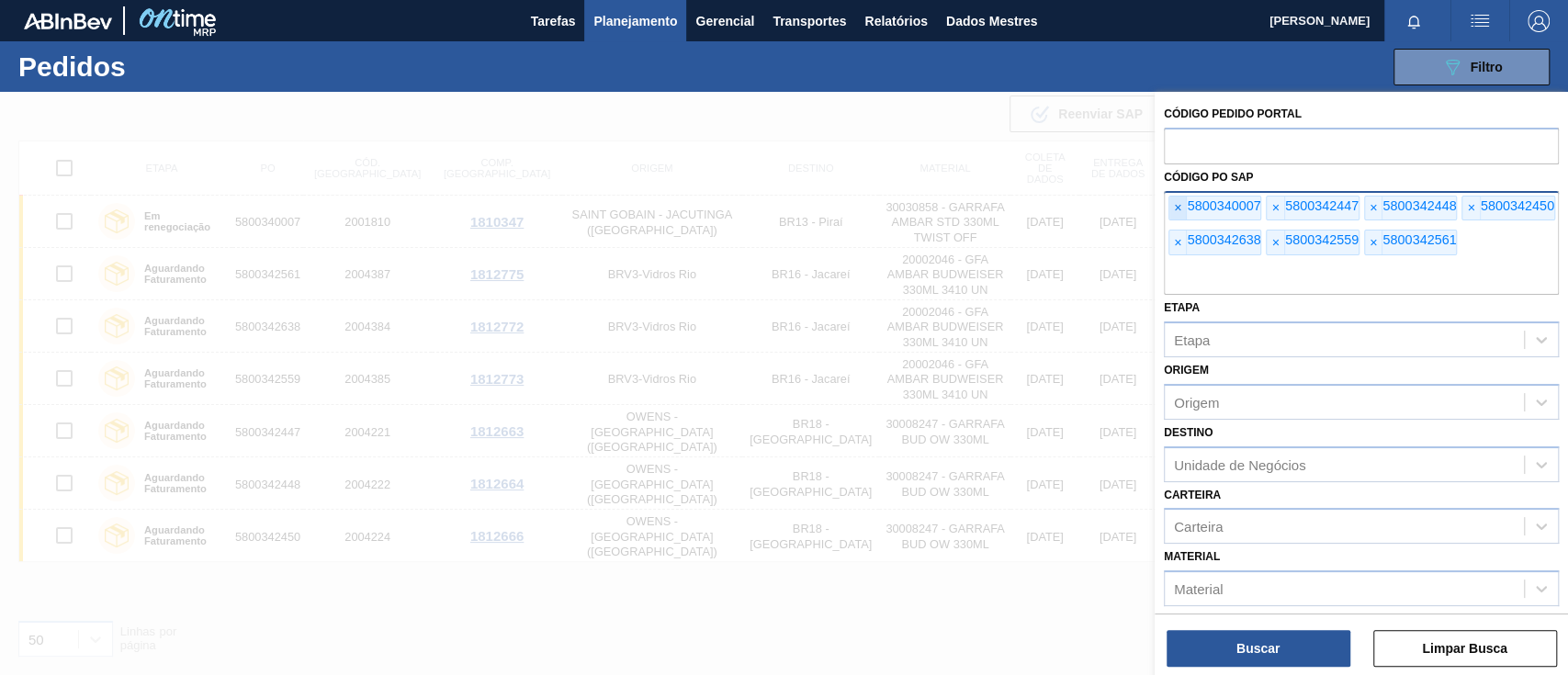
click at [1180, 201] on font "×" at bounding box center [1178, 207] width 8 height 15
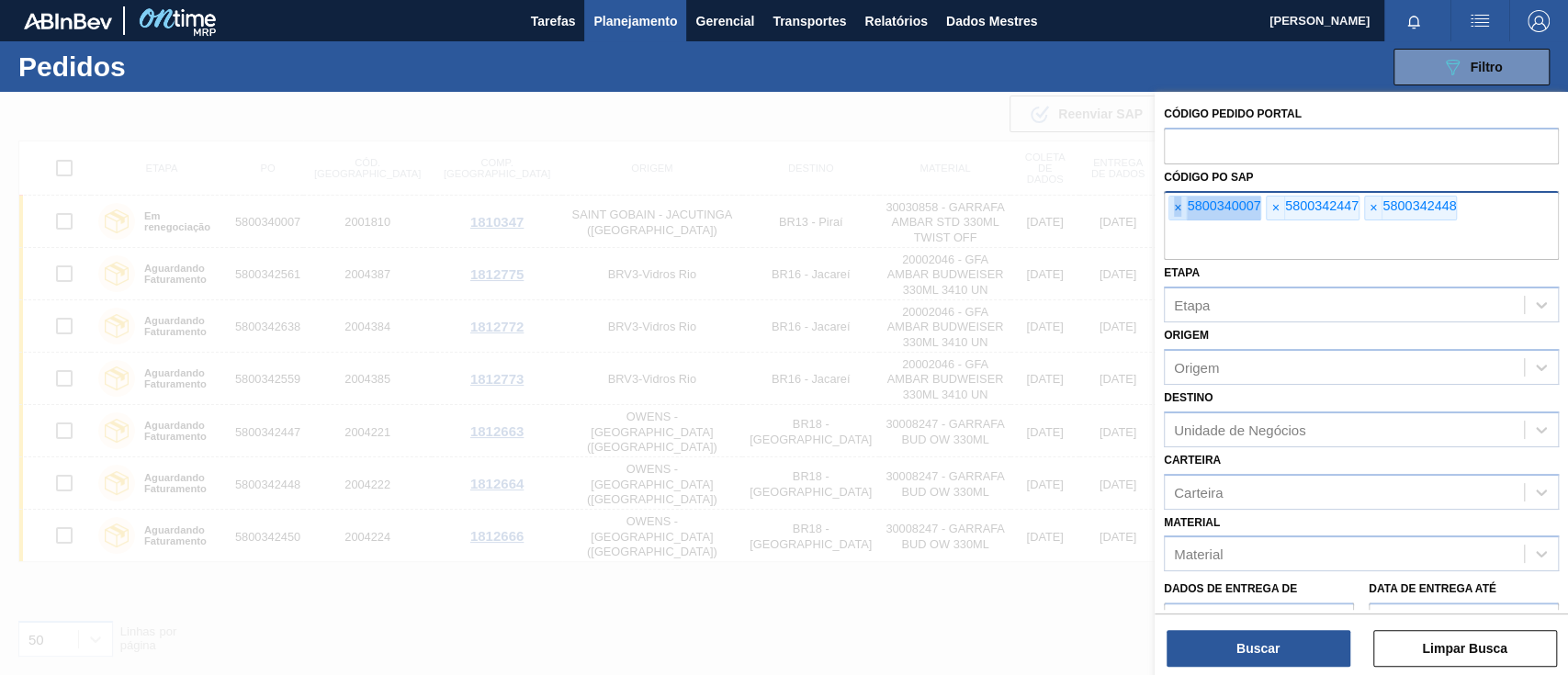
click at [1180, 201] on font "×" at bounding box center [1178, 207] width 8 height 15
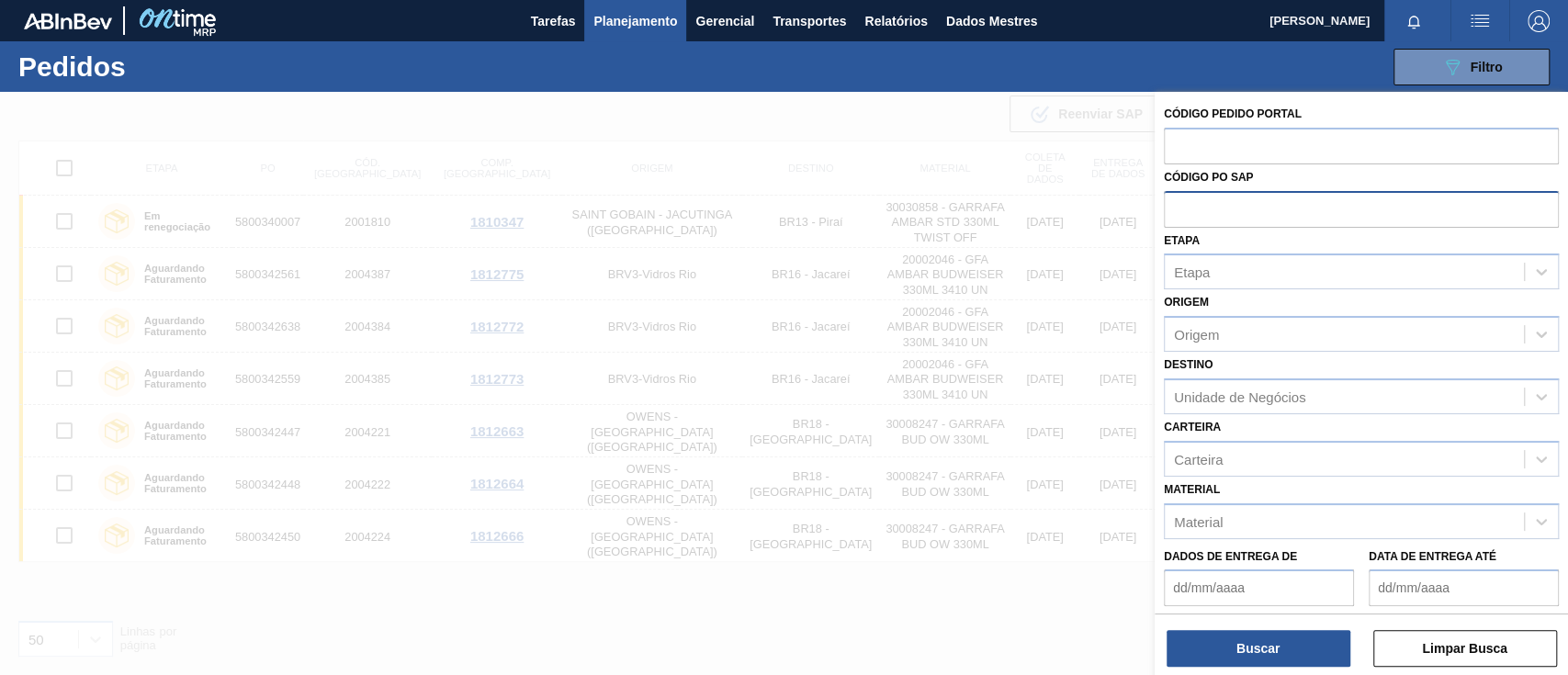
paste input "text"
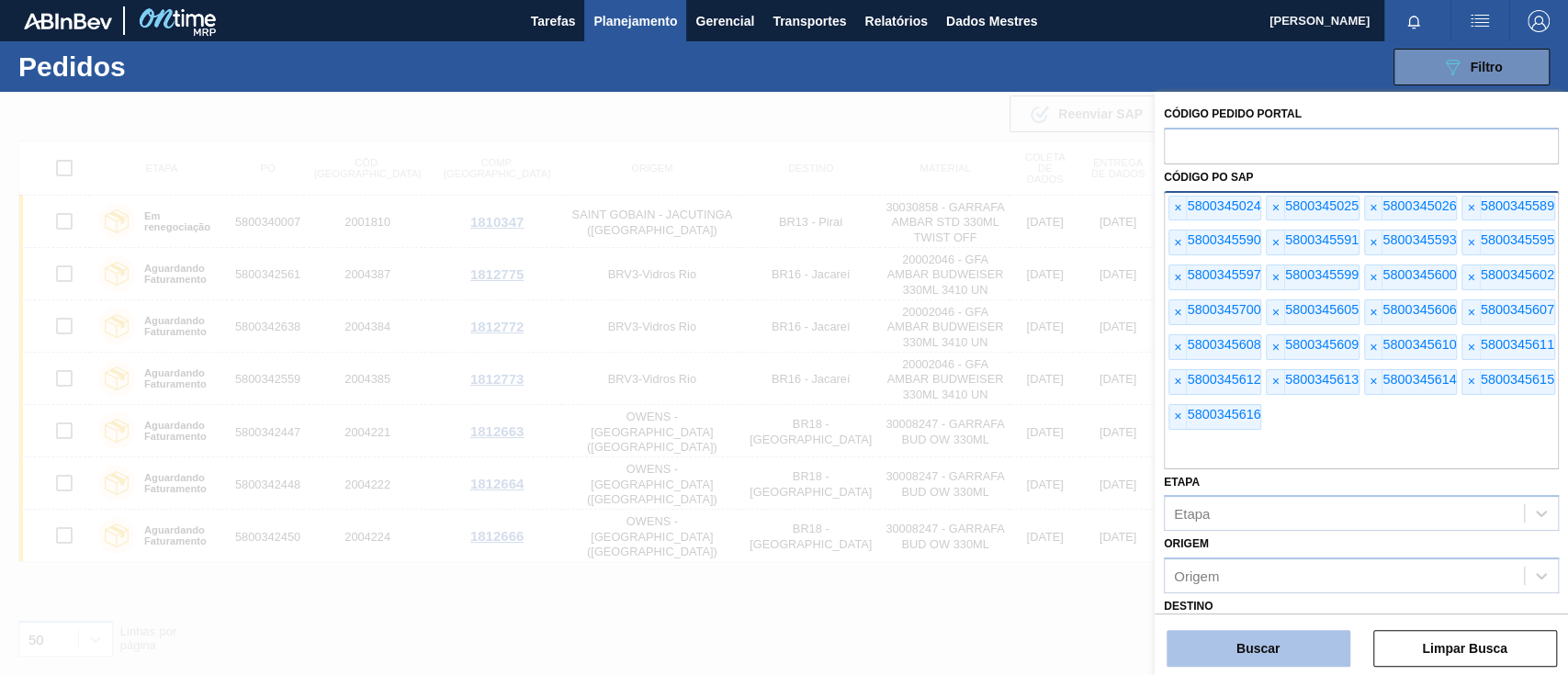
click at [1313, 637] on button "Buscar" at bounding box center [1258, 649] width 184 height 37
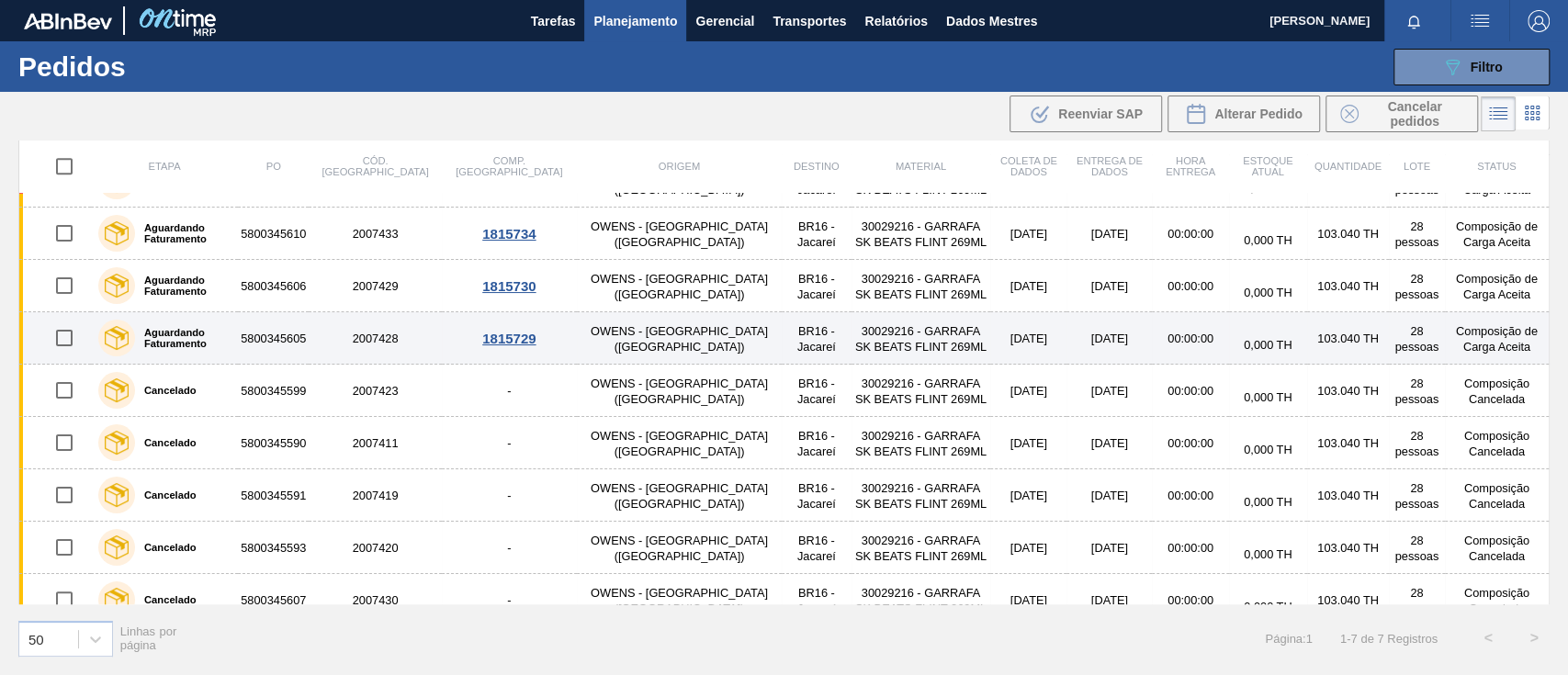
scroll to position [896, 0]
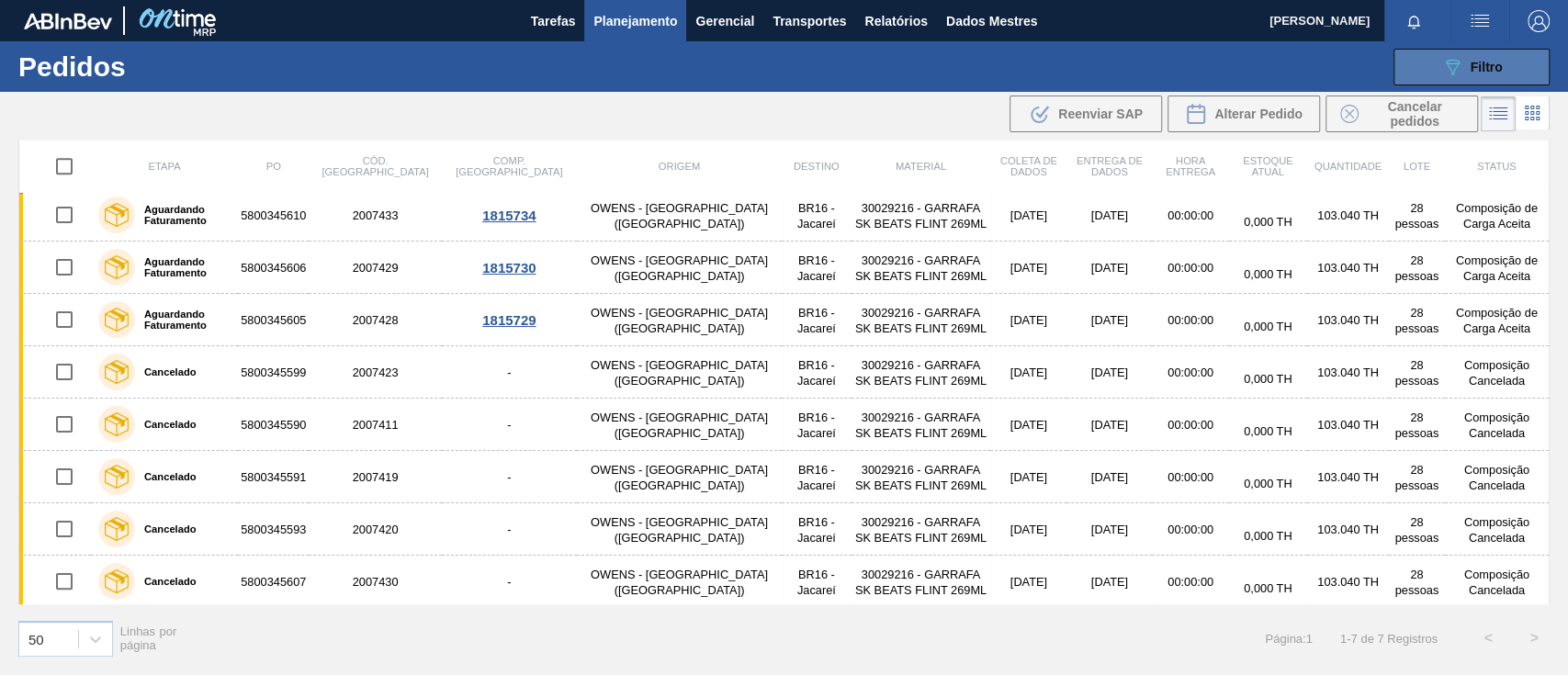
click at [1466, 76] on div "089F7B8B-B2A5-4AFE-B5C0-19BA573D28AC Filtro" at bounding box center [1472, 67] width 61 height 22
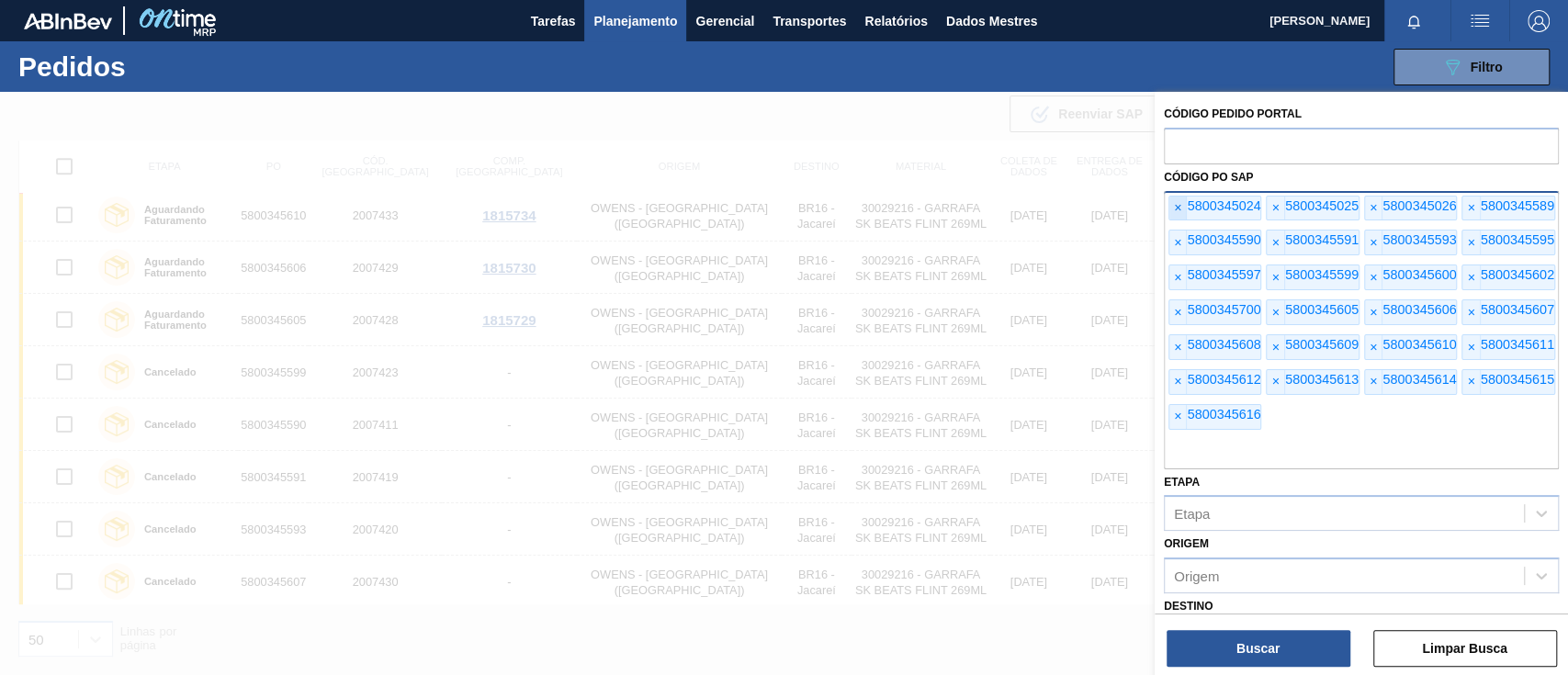
click at [1181, 207] on span "×" at bounding box center [1178, 208] width 17 height 24
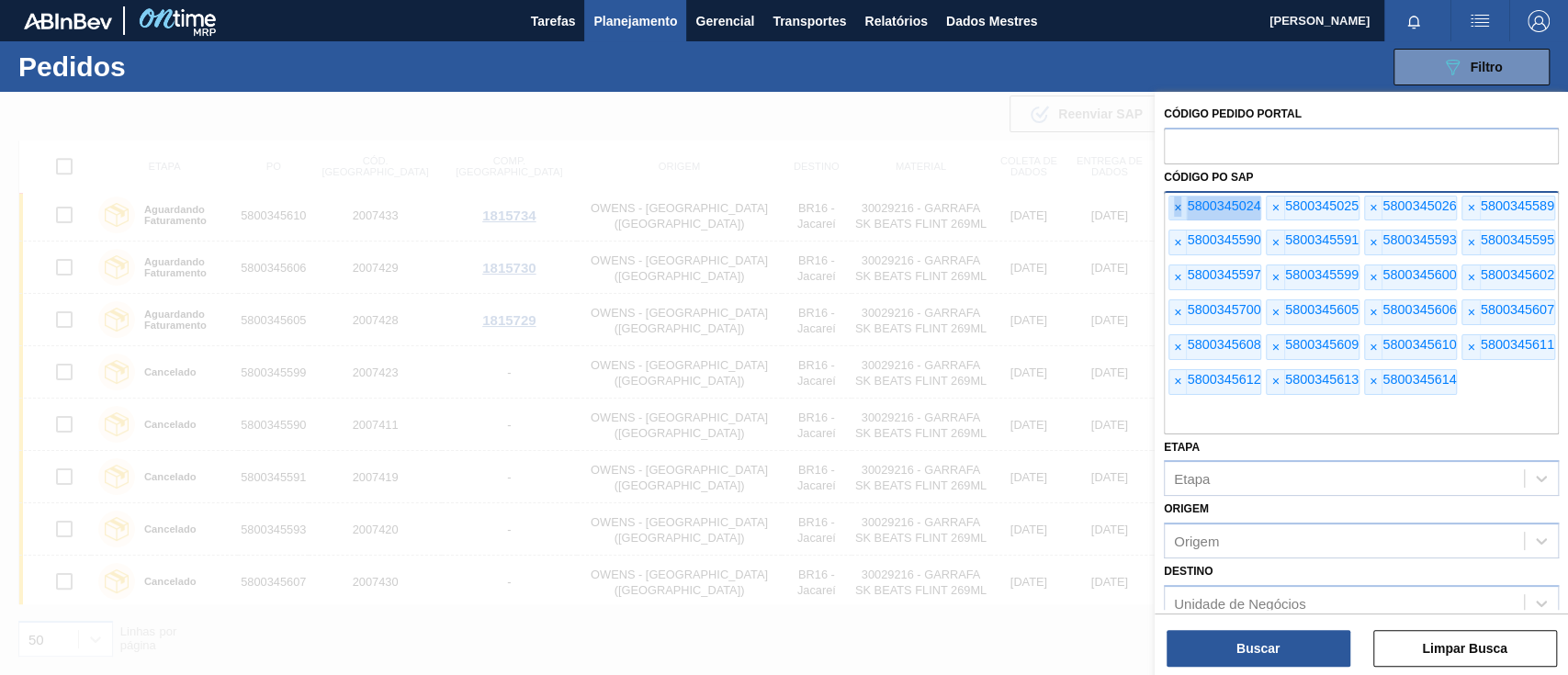
click at [1181, 207] on span "×" at bounding box center [1178, 208] width 17 height 24
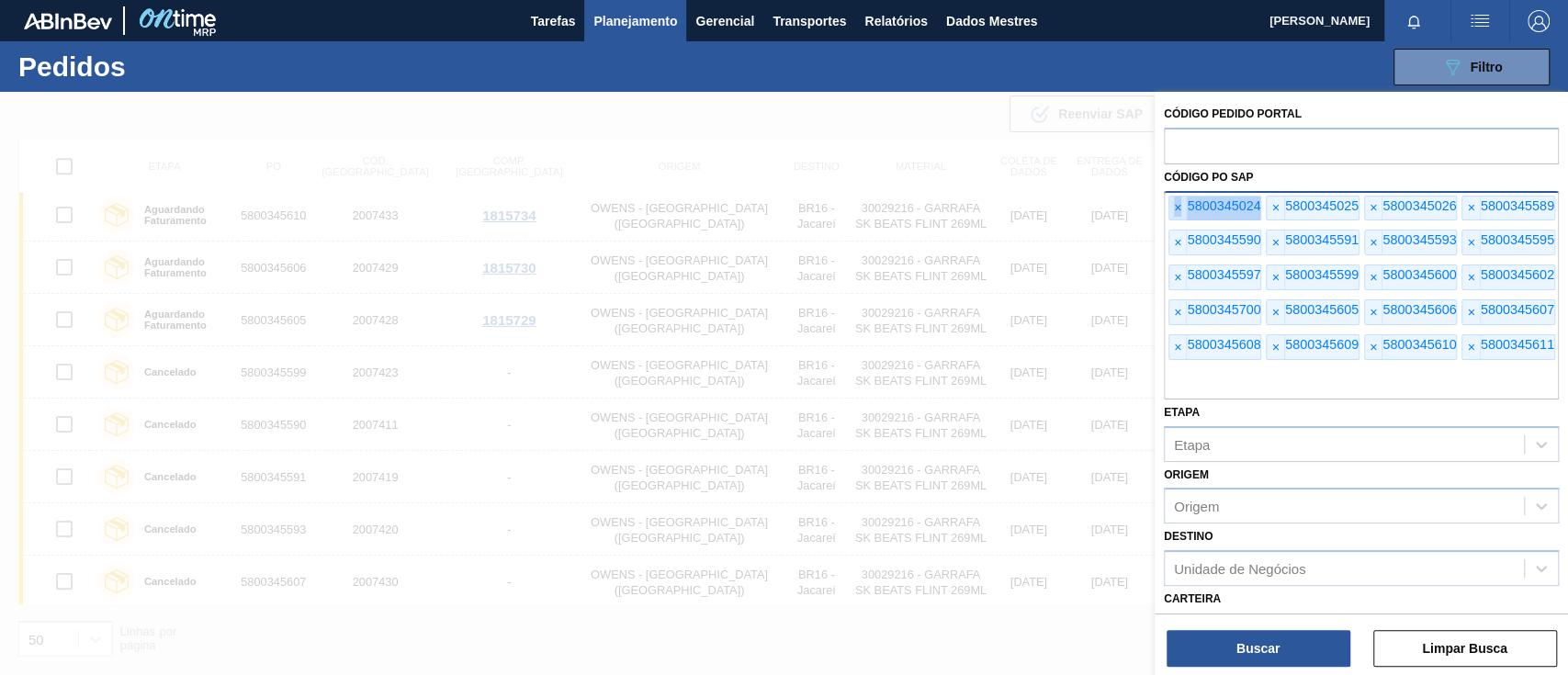
click at [1181, 207] on span "×" at bounding box center [1178, 208] width 17 height 24
click at [1180, 207] on font "×" at bounding box center [1178, 207] width 8 height 15
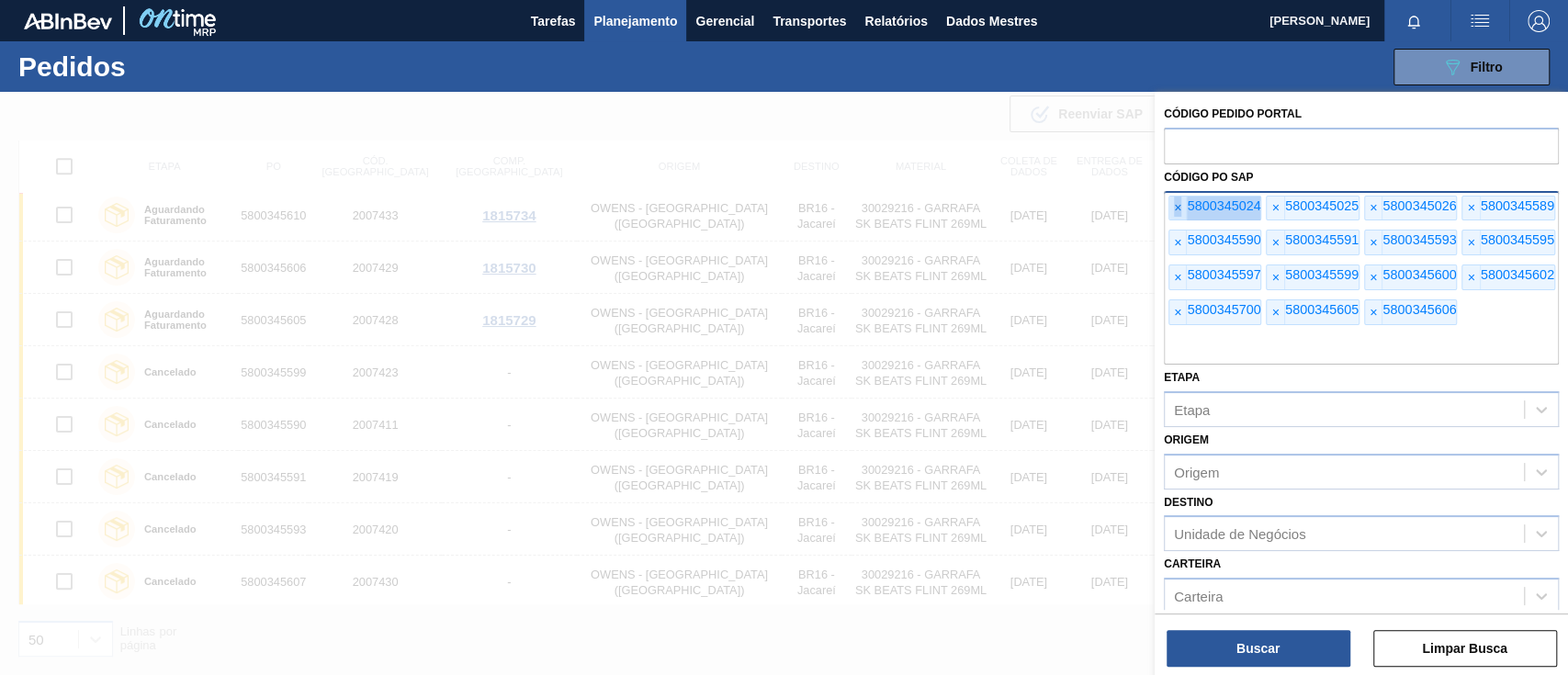
click at [1180, 207] on font "×" at bounding box center [1178, 207] width 8 height 15
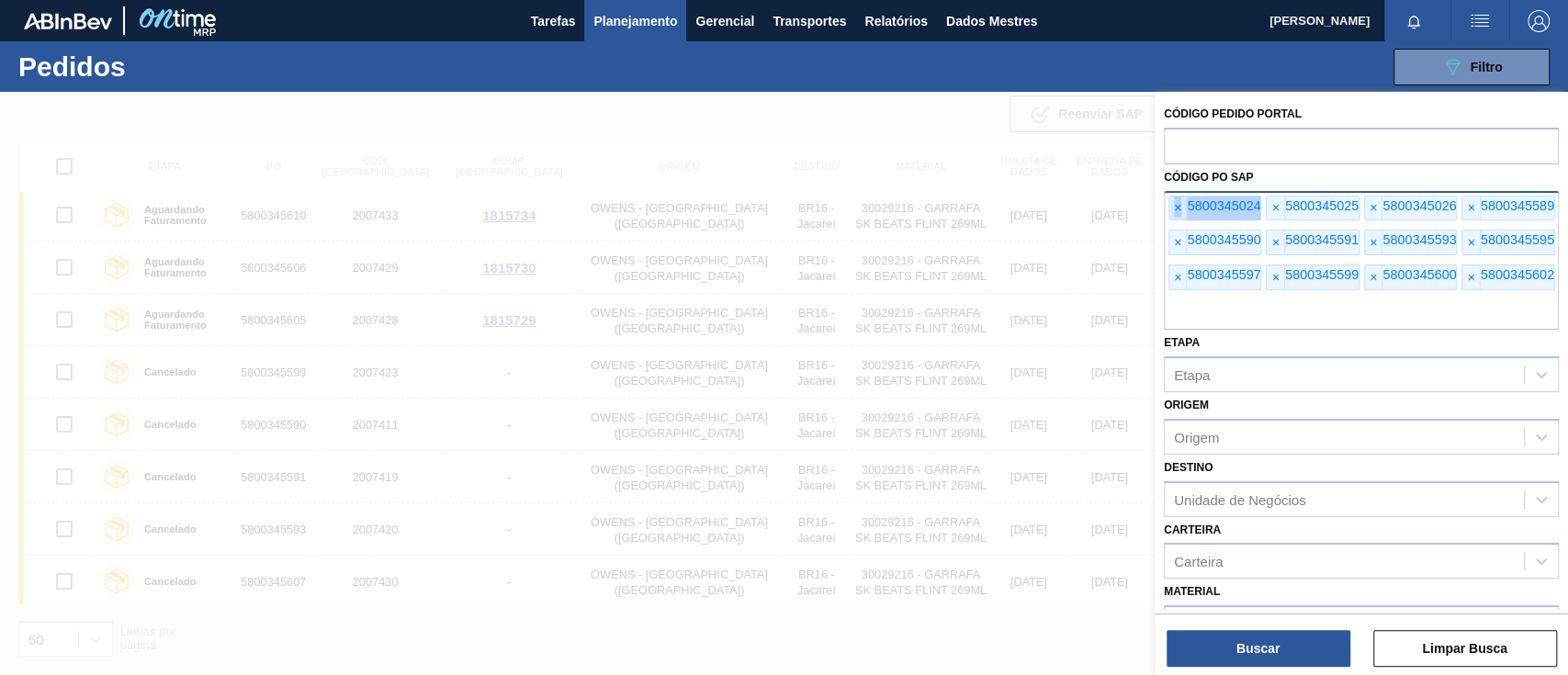
click at [1180, 207] on font "×" at bounding box center [1178, 207] width 8 height 15
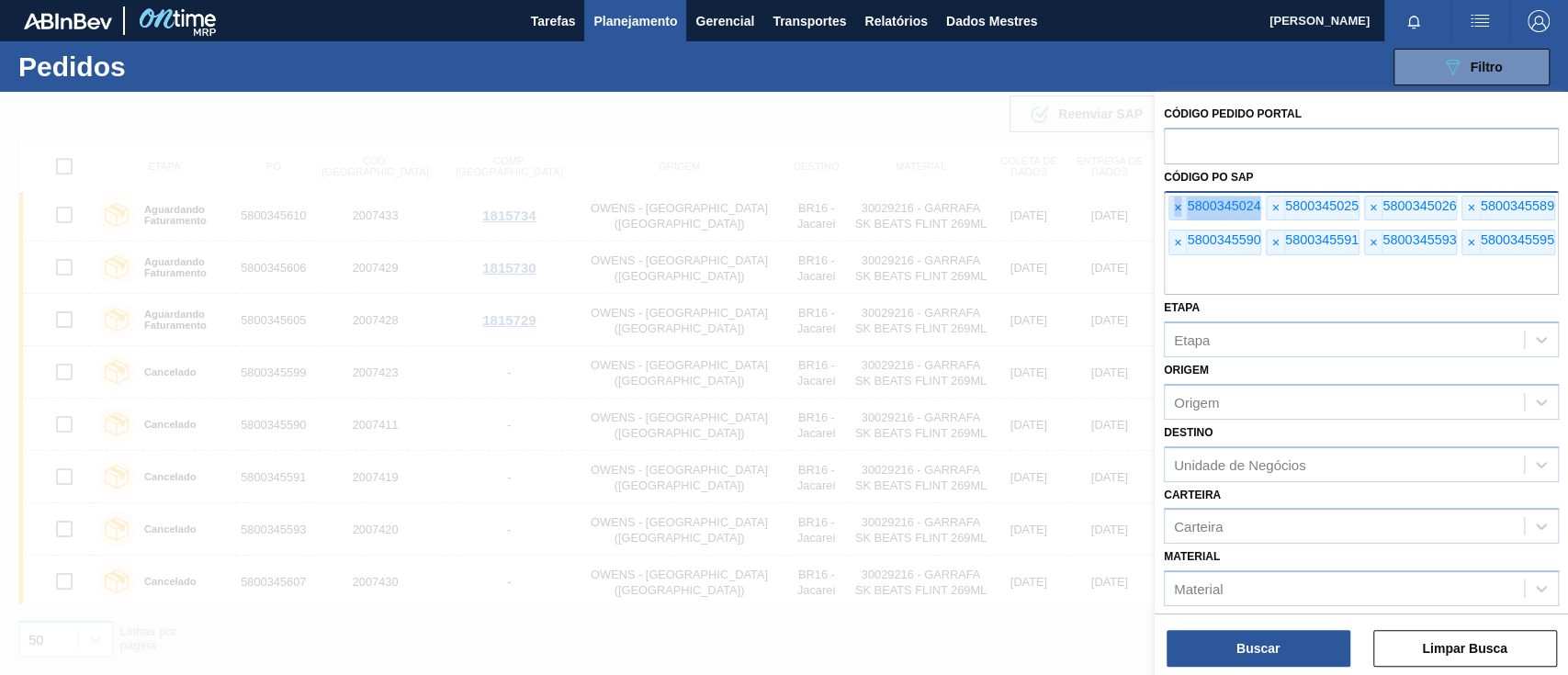
click at [1180, 207] on font "×" at bounding box center [1178, 207] width 8 height 15
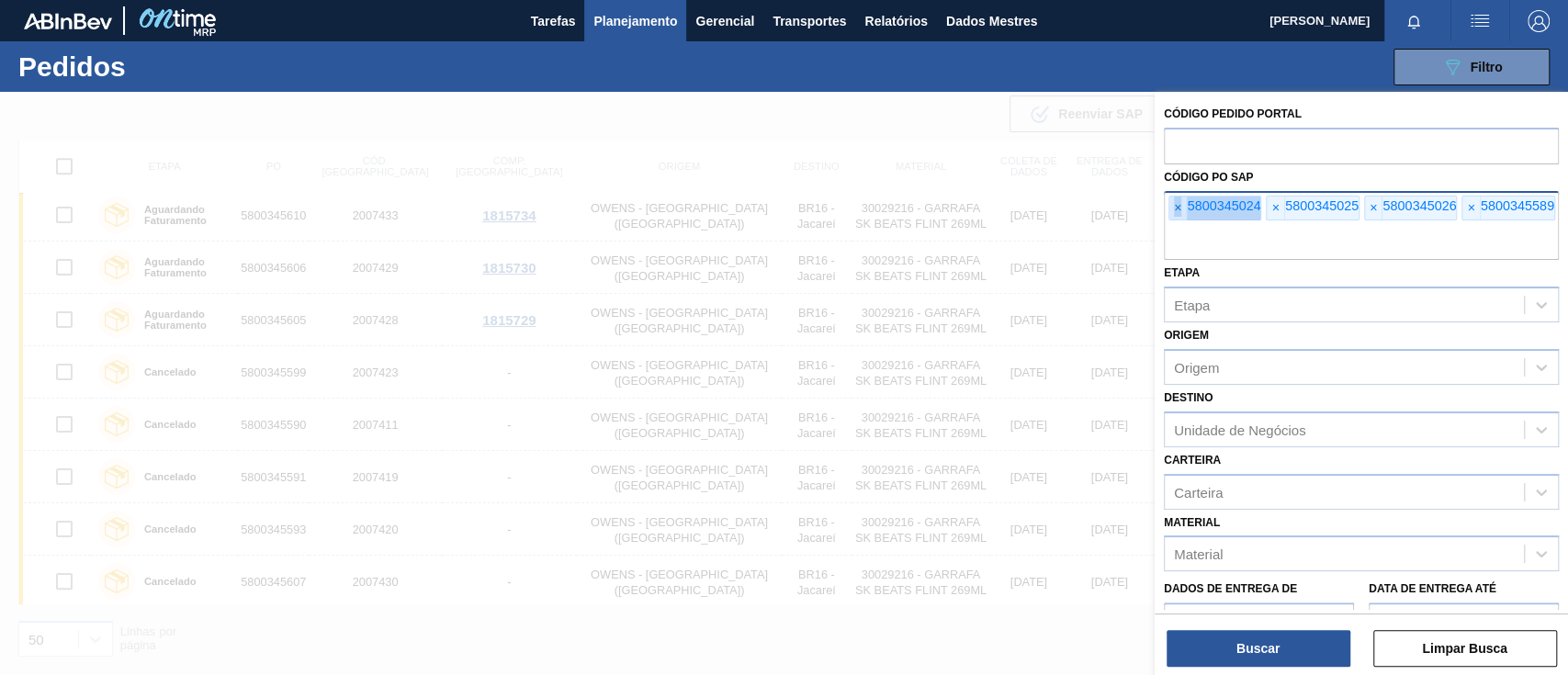
click at [1180, 207] on font "×" at bounding box center [1178, 207] width 8 height 15
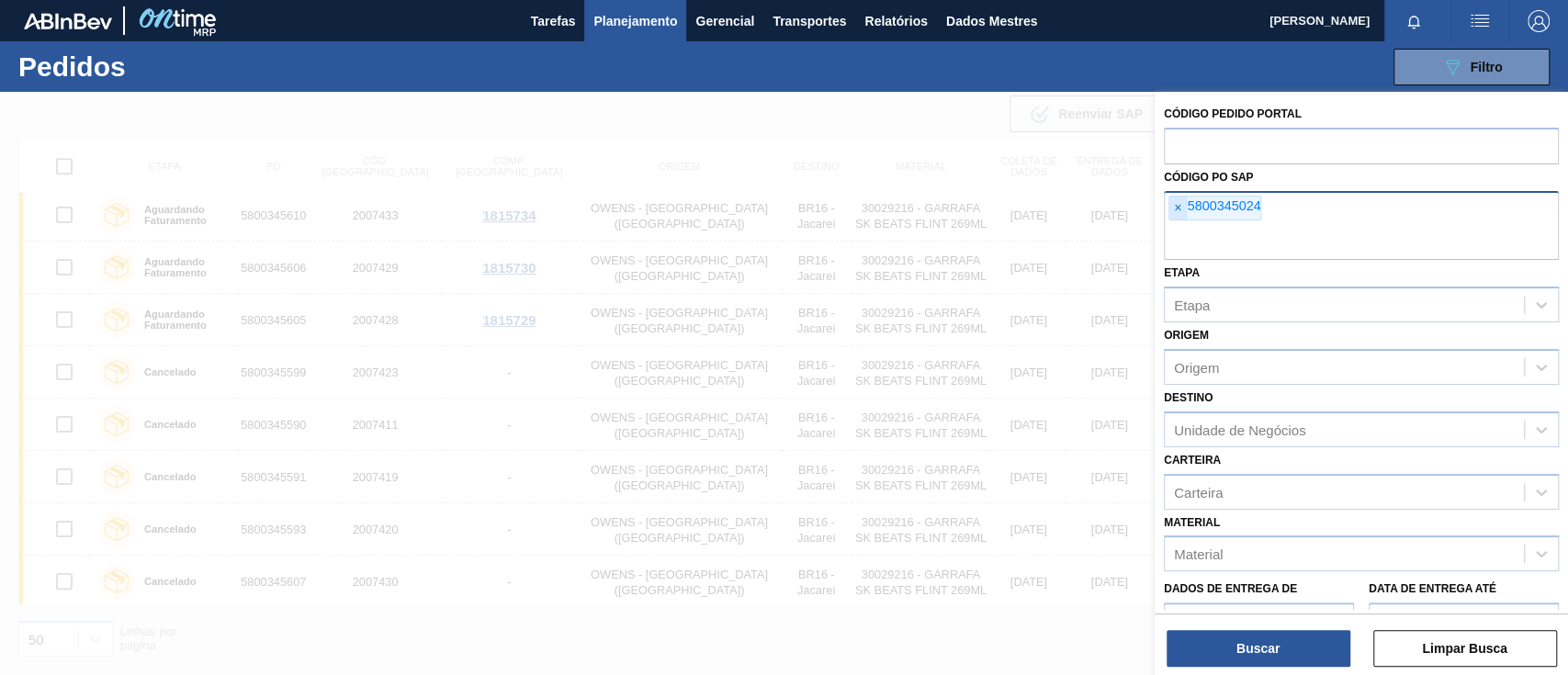
click at [1180, 207] on font "×" at bounding box center [1178, 207] width 8 height 15
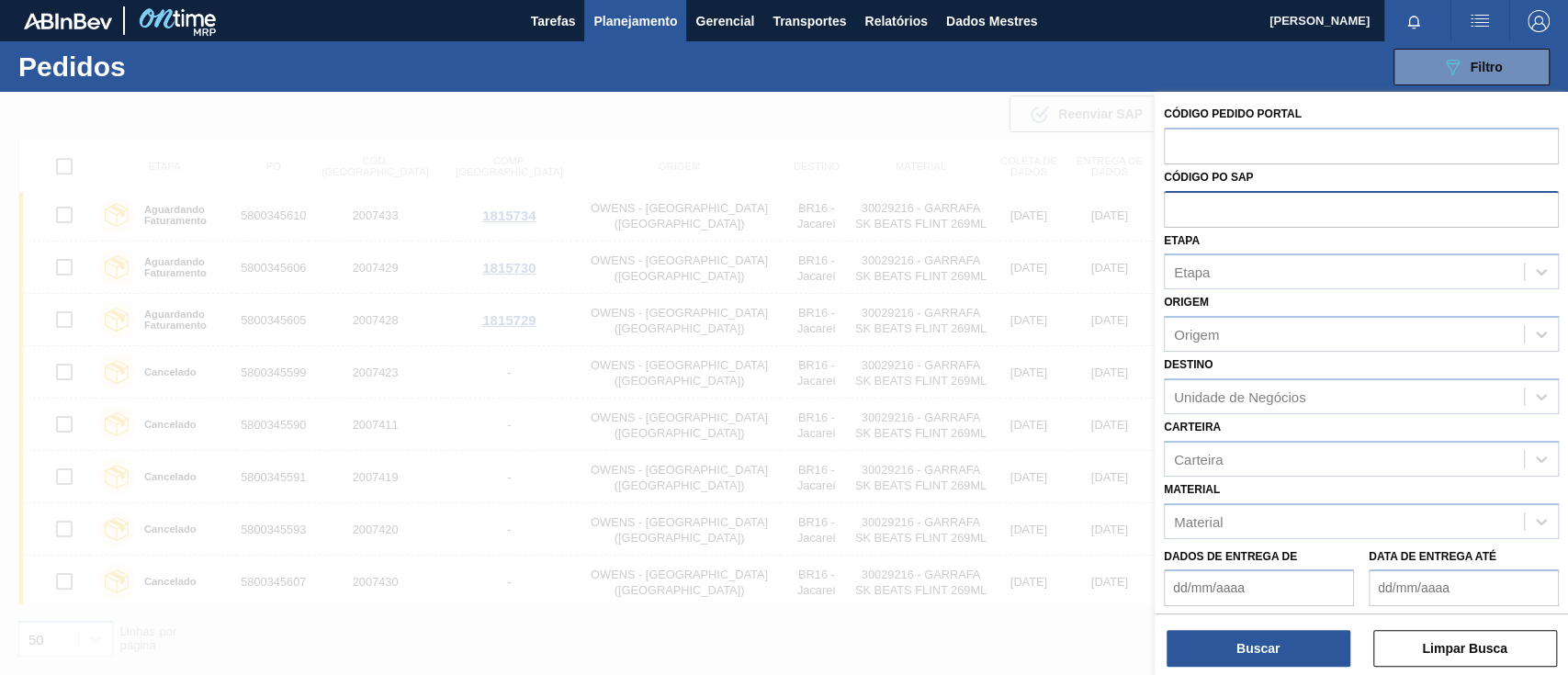
click at [1180, 207] on input "text" at bounding box center [1361, 209] width 395 height 35
paste input "text"
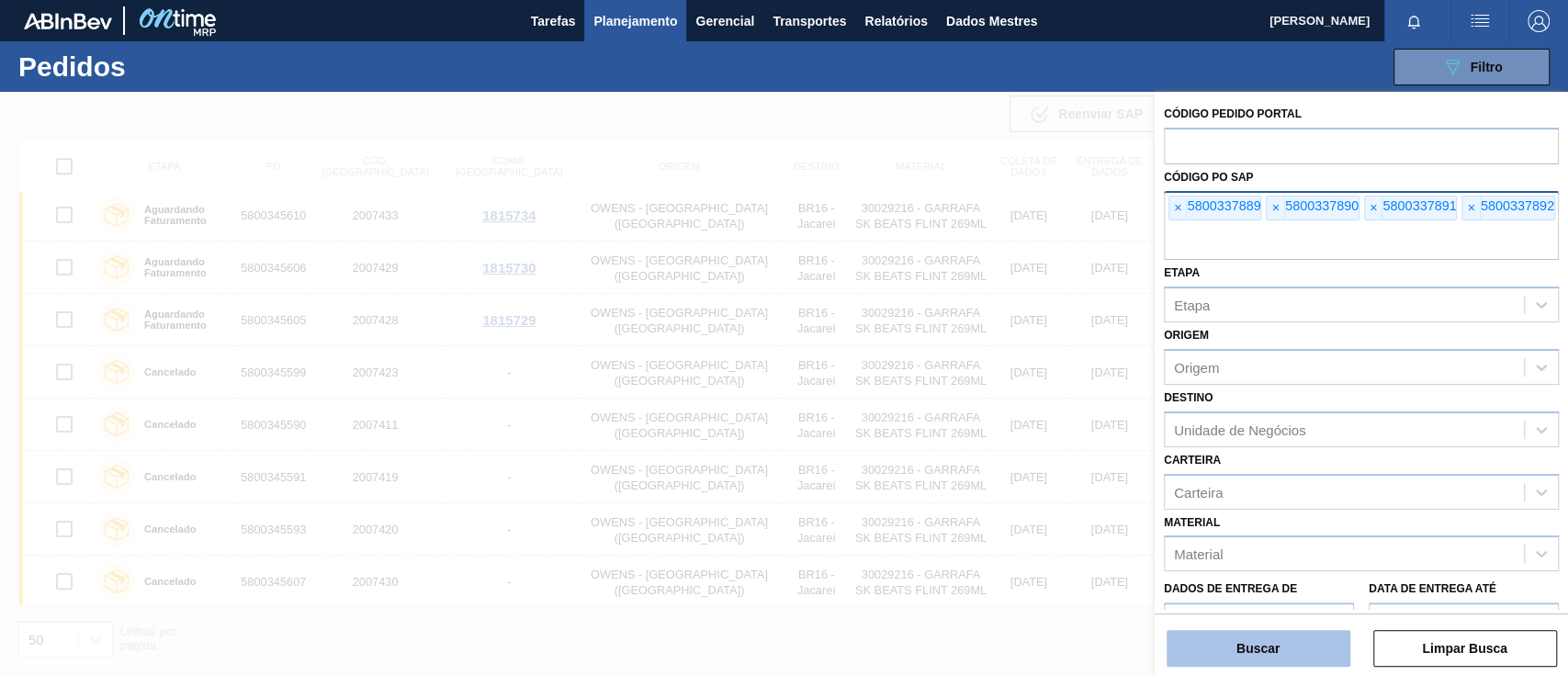
click at [1280, 641] on button "Buscar" at bounding box center [1258, 649] width 184 height 37
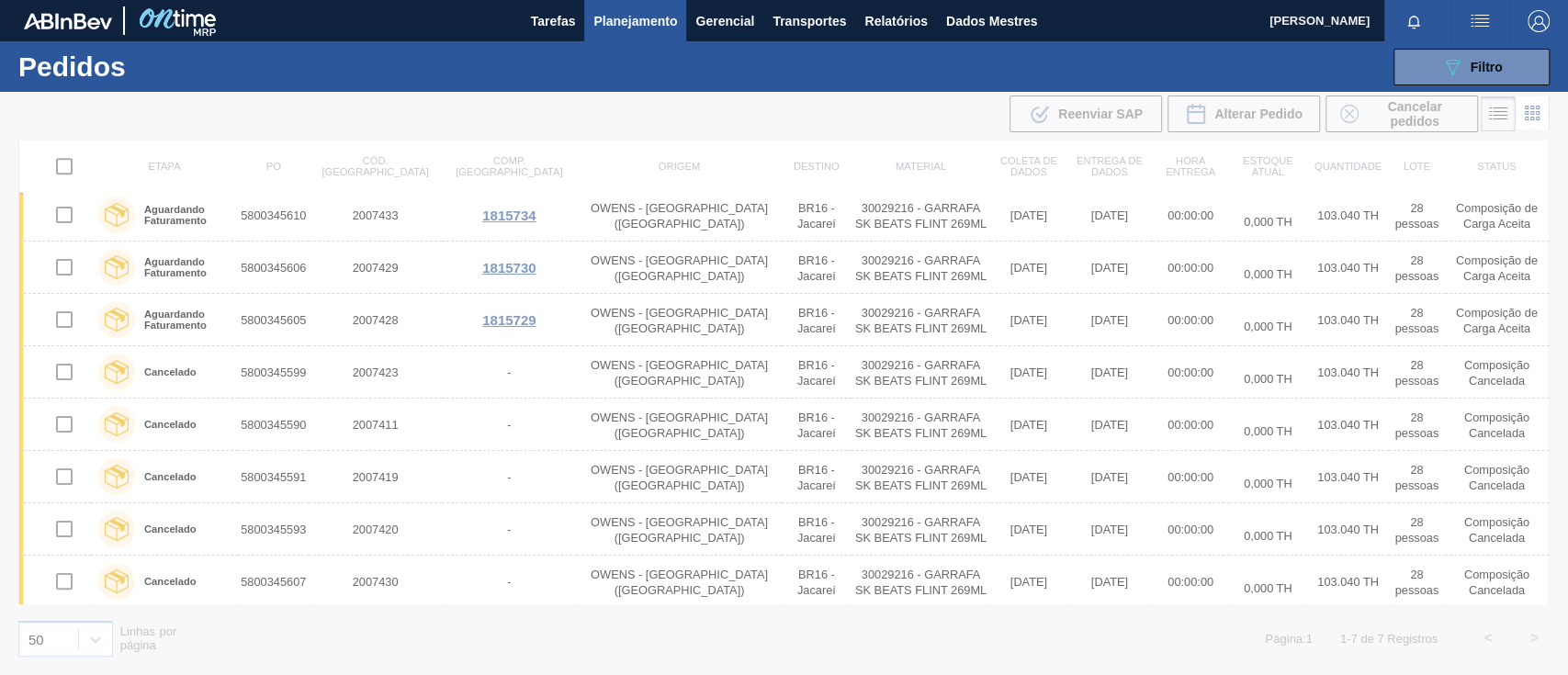
scroll to position [0, 0]
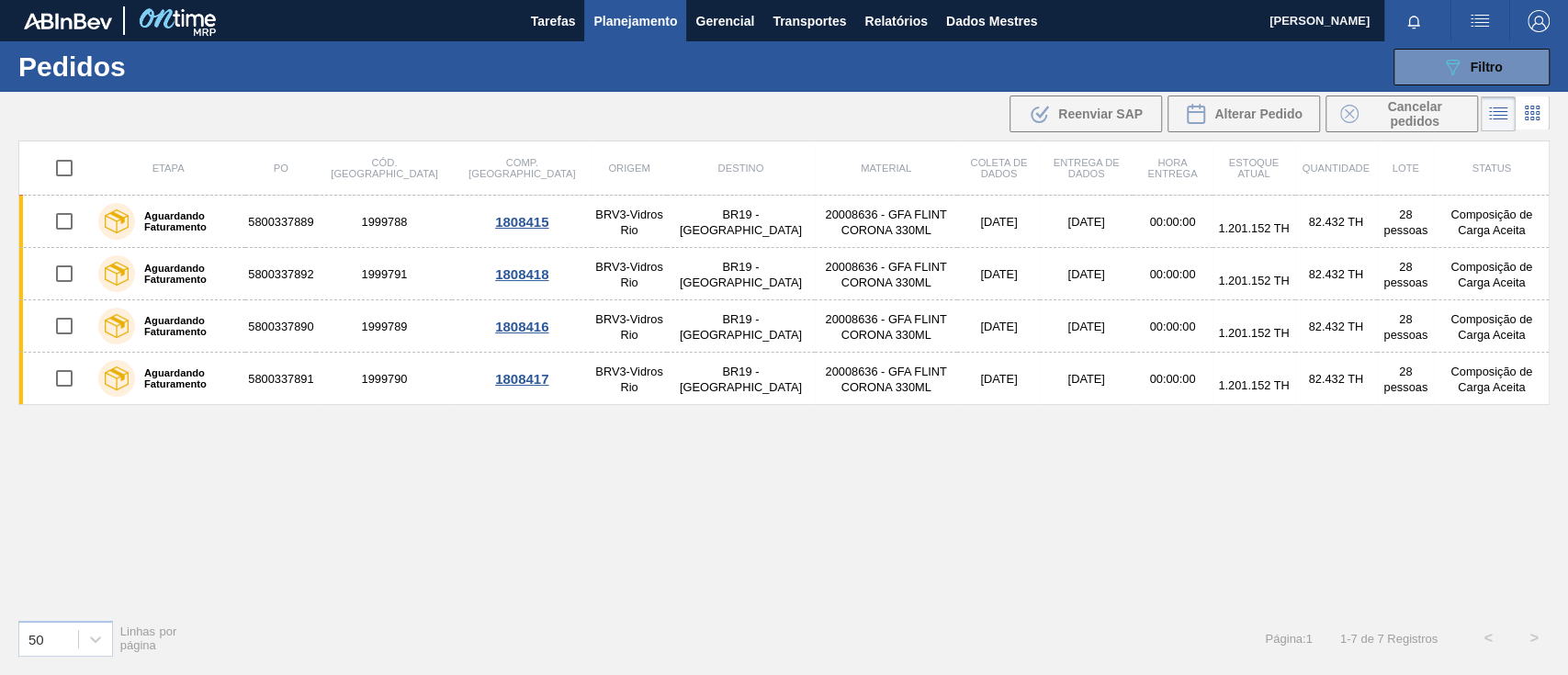
click at [68, 173] on input "checkbox" at bounding box center [64, 168] width 39 height 39
checkbox input "true"
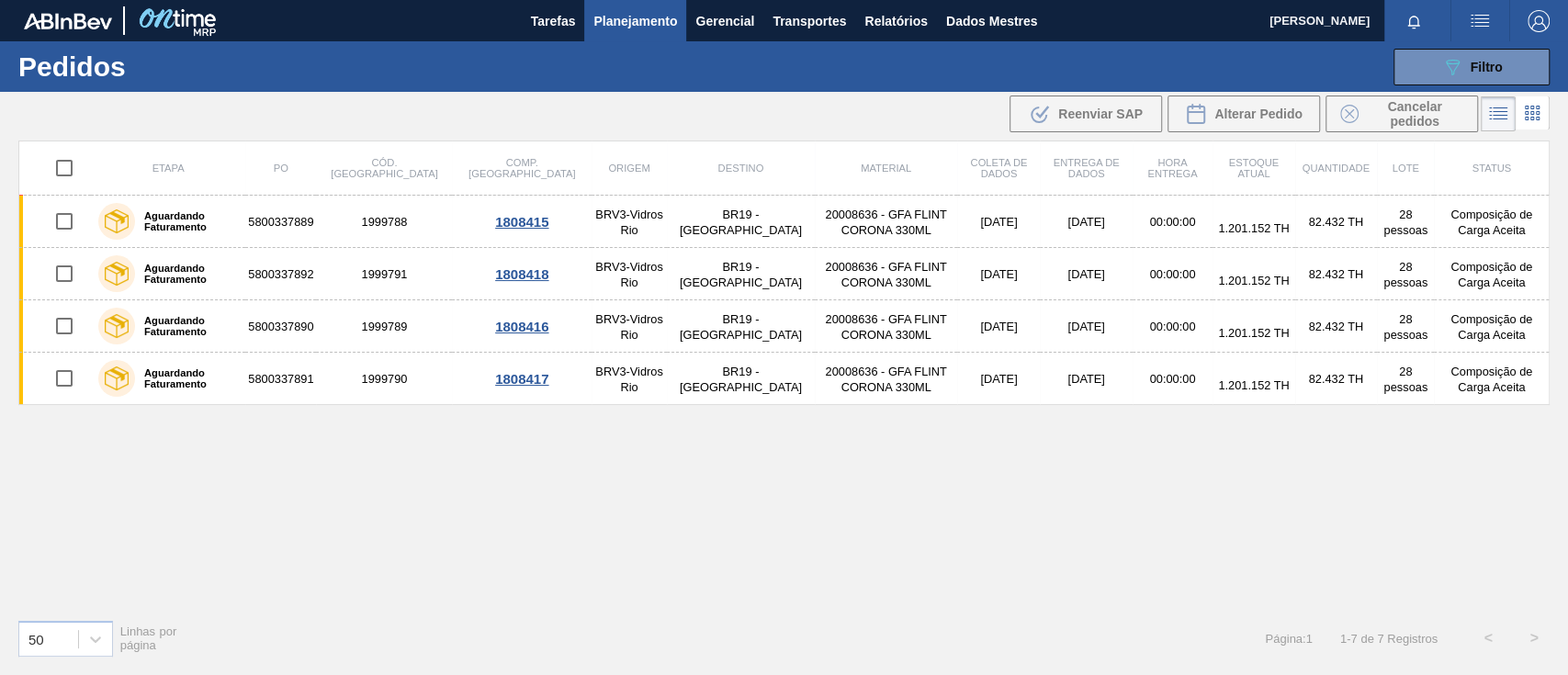
checkbox input "true"
click at [1412, 111] on font "Cancelar pedidos" at bounding box center [1415, 114] width 54 height 29
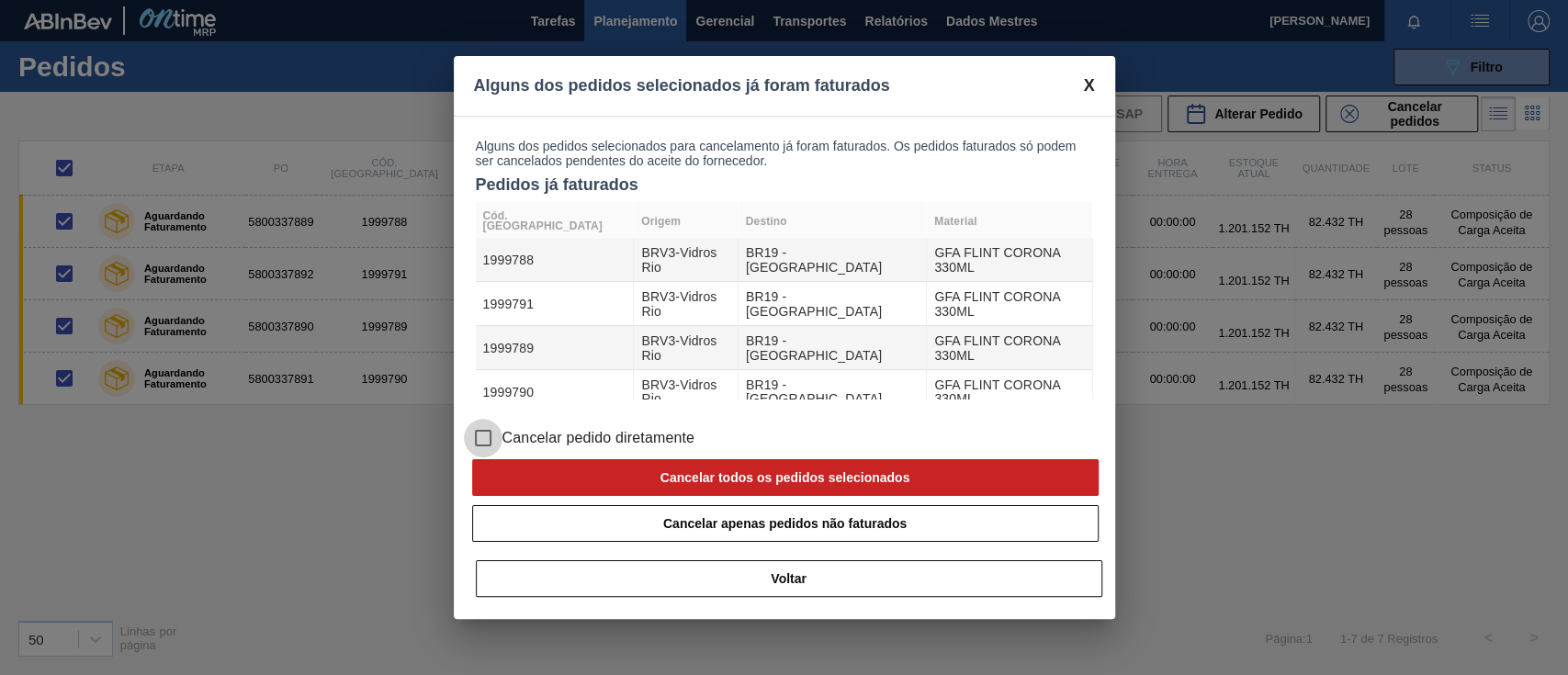
click at [495, 419] on input "Cancelar pedido diretamente" at bounding box center [484, 438] width 39 height 39
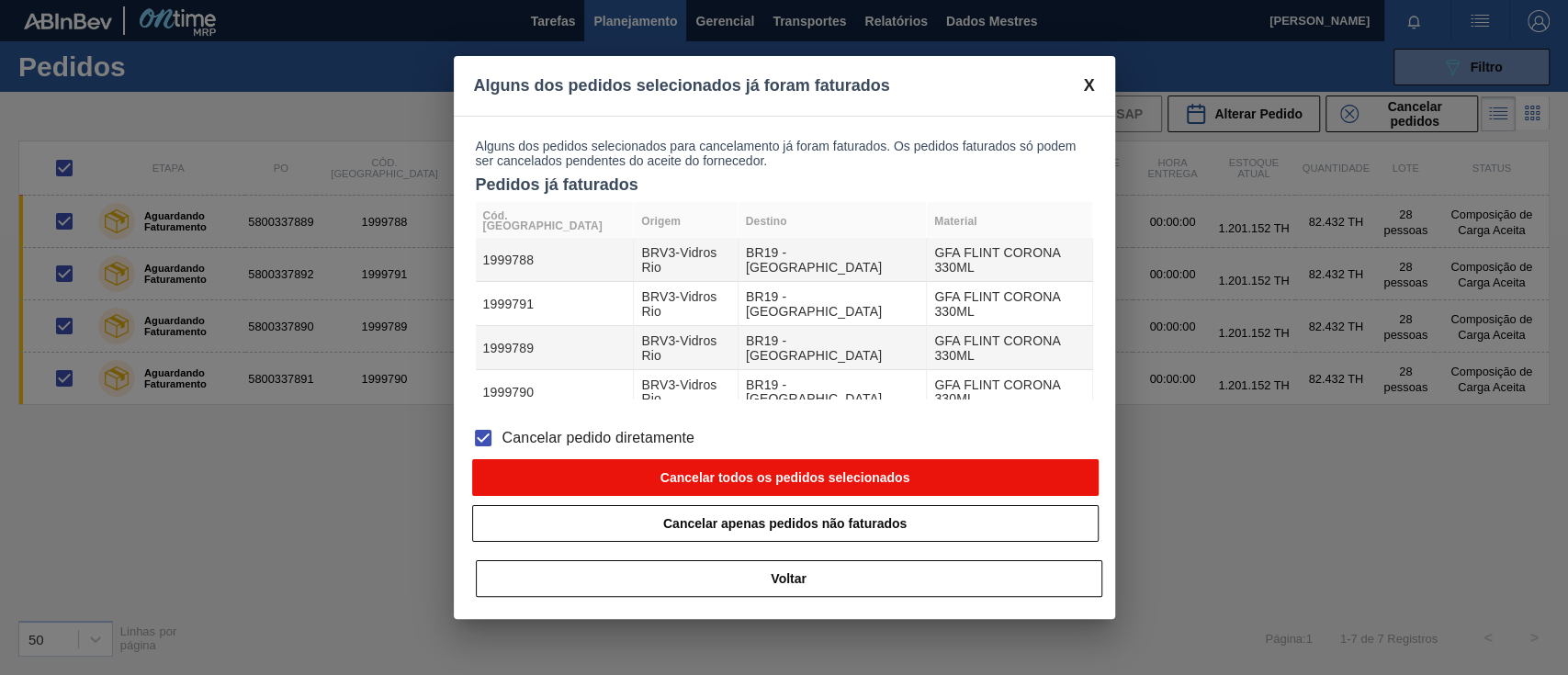
click at [714, 470] on font "Cancelar todos os pedidos selecionados" at bounding box center [785, 477] width 250 height 15
checkbox input "false"
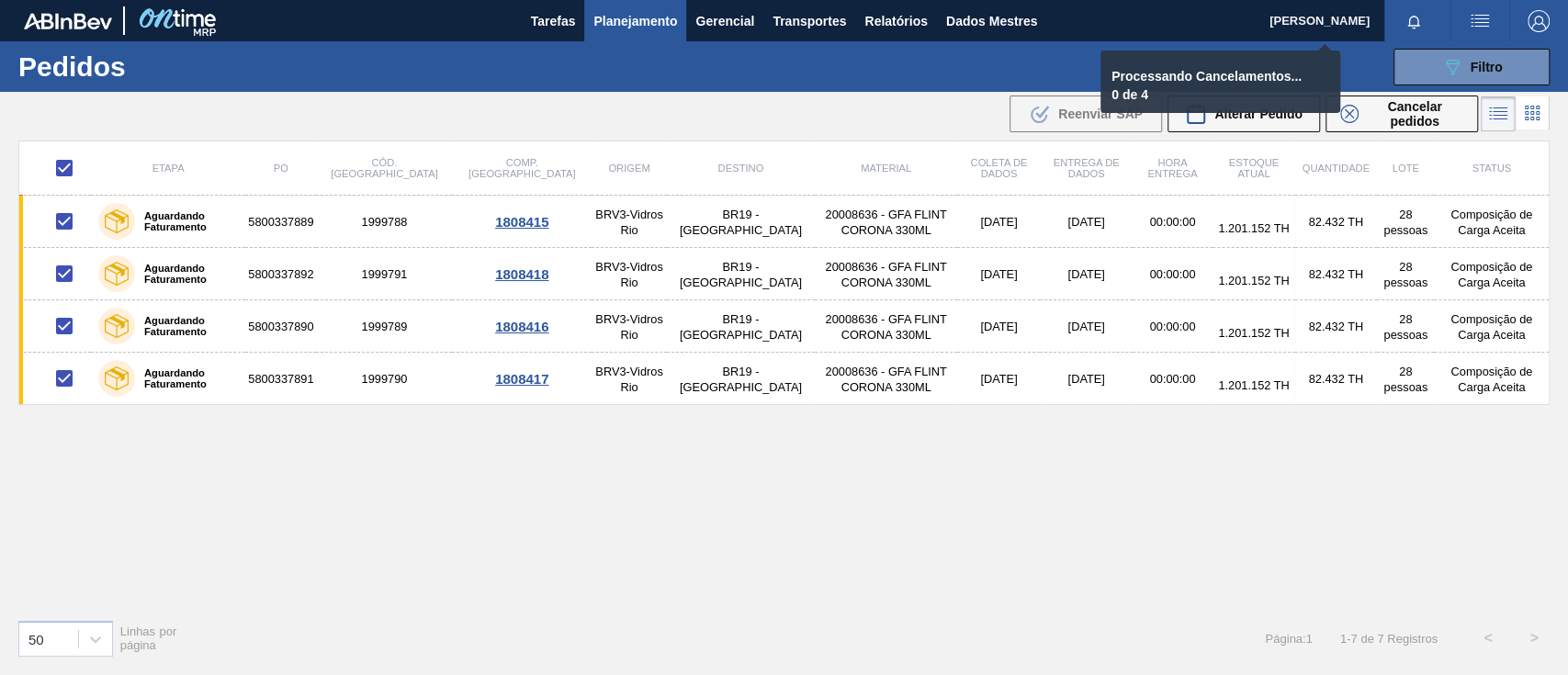
checkbox input "false"
